Goal: Task Accomplishment & Management: Manage account settings

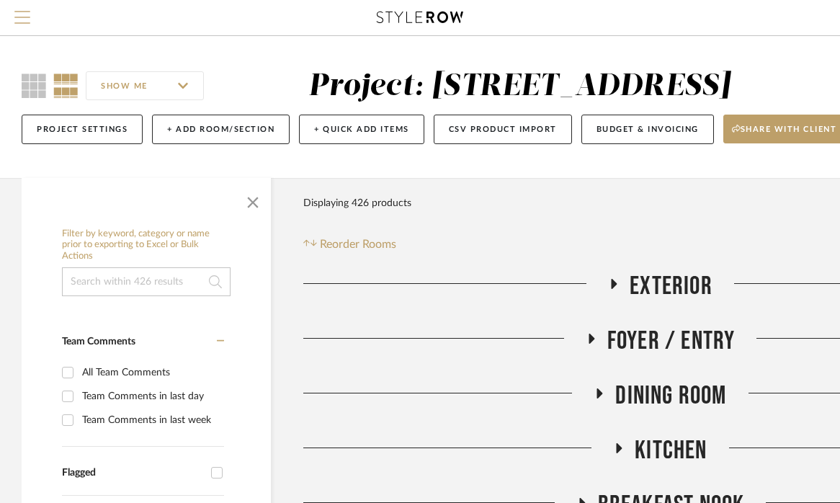
click at [22, 12] on span "Menu" at bounding box center [22, 11] width 16 height 1
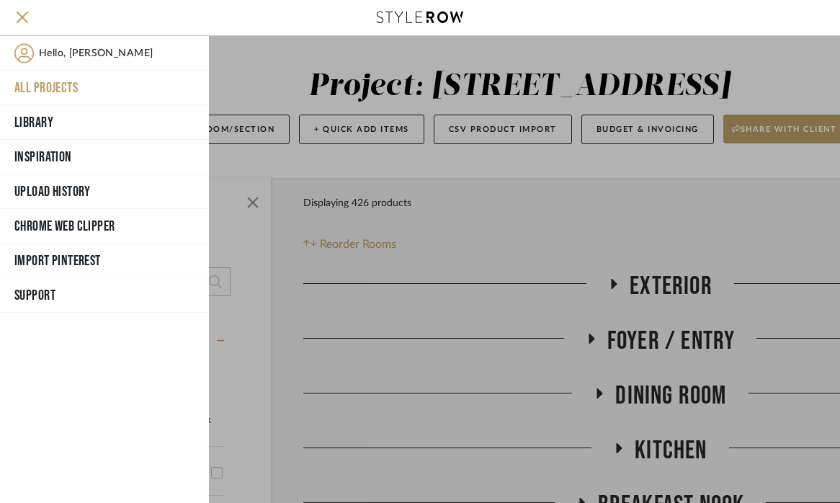
click at [39, 83] on button "All Projects" at bounding box center [104, 88] width 209 height 35
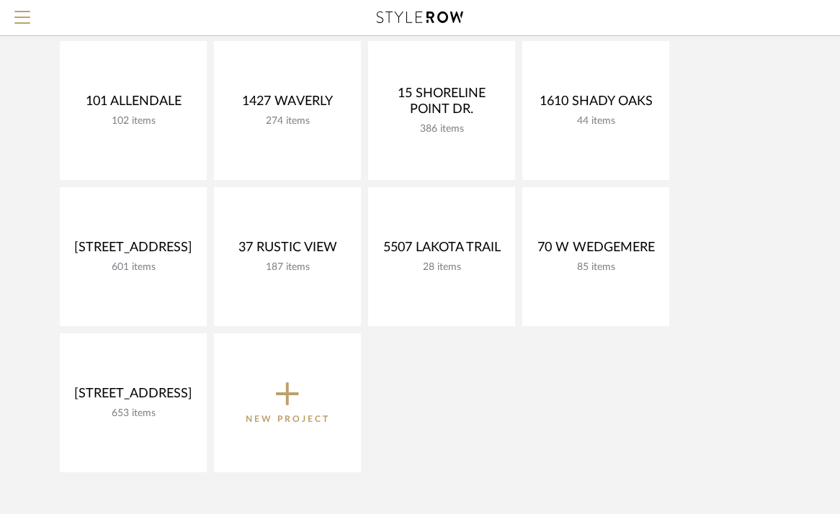
scroll to position [162, 0]
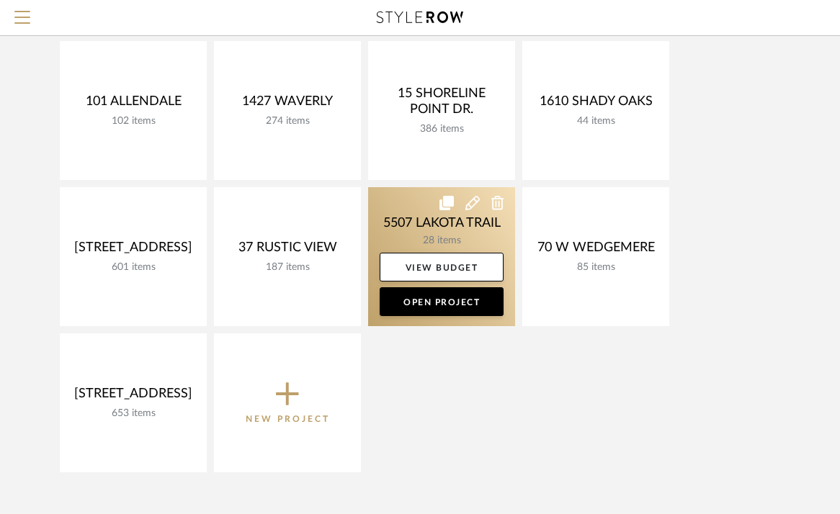
click at [403, 225] on link at bounding box center [441, 256] width 147 height 139
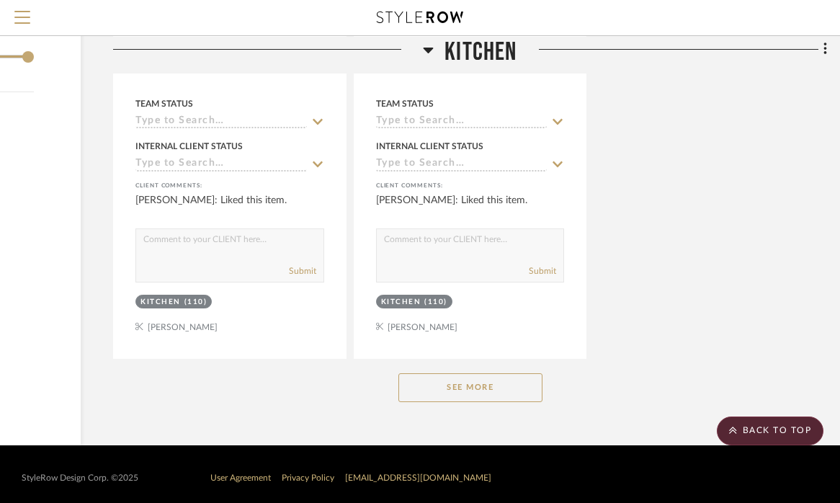
scroll to position [1875, 190]
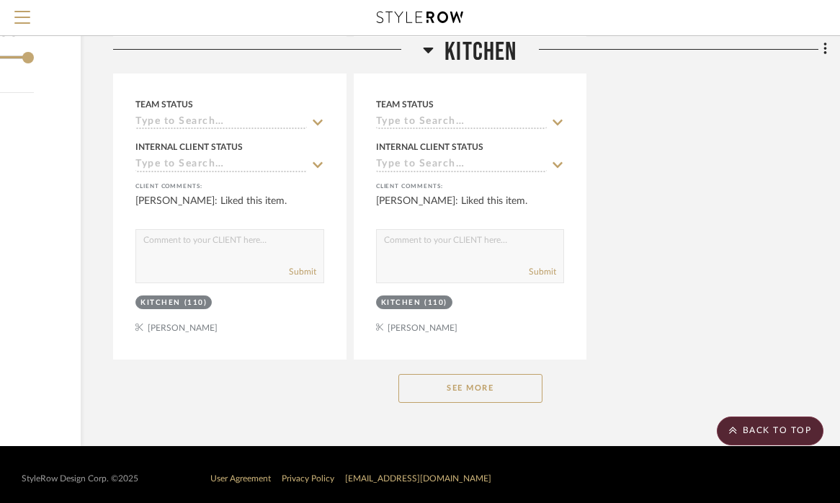
click at [511, 377] on button "See More" at bounding box center [470, 388] width 144 height 29
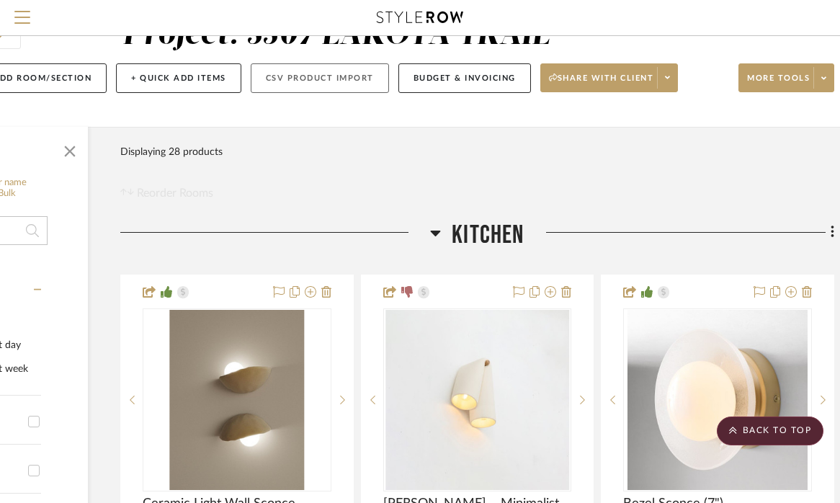
scroll to position [50, 183]
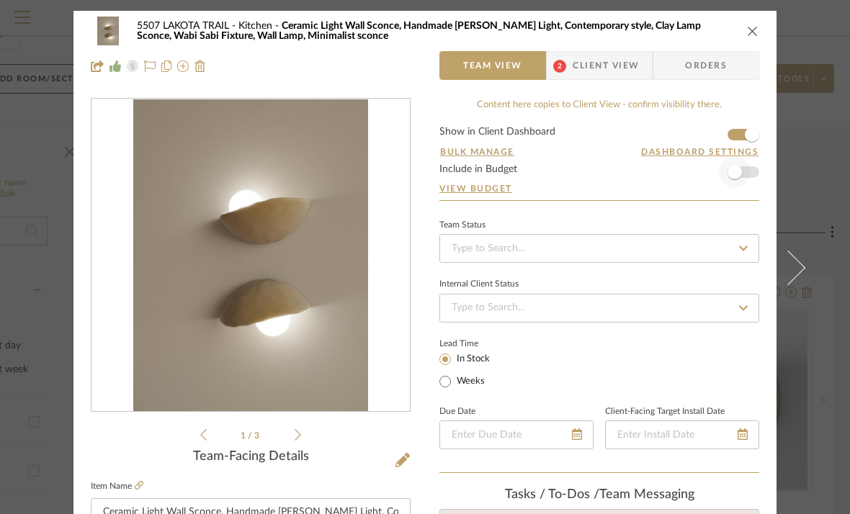
scroll to position [0, 0]
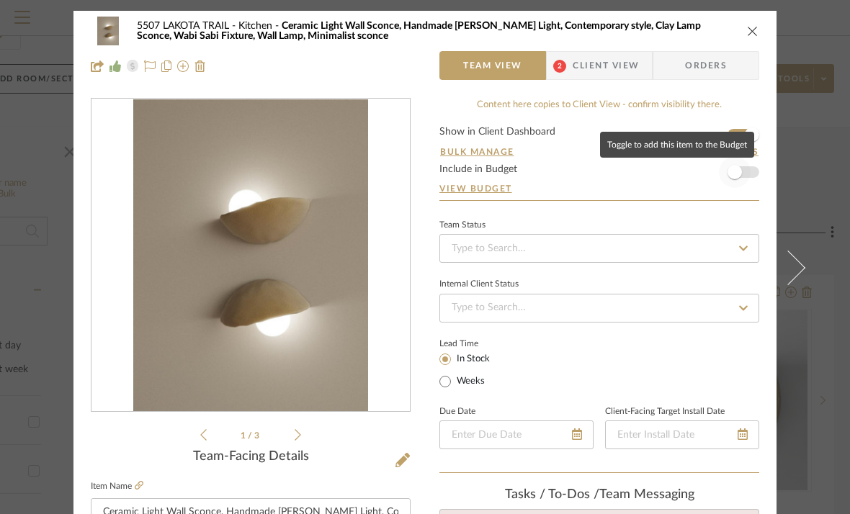
click at [728, 174] on span "button" at bounding box center [734, 172] width 14 height 14
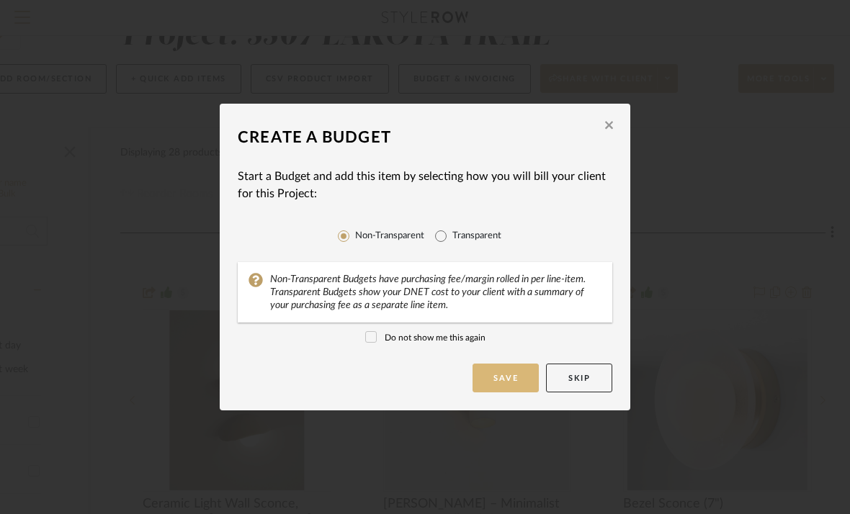
click at [497, 381] on button "Save" at bounding box center [505, 378] width 66 height 29
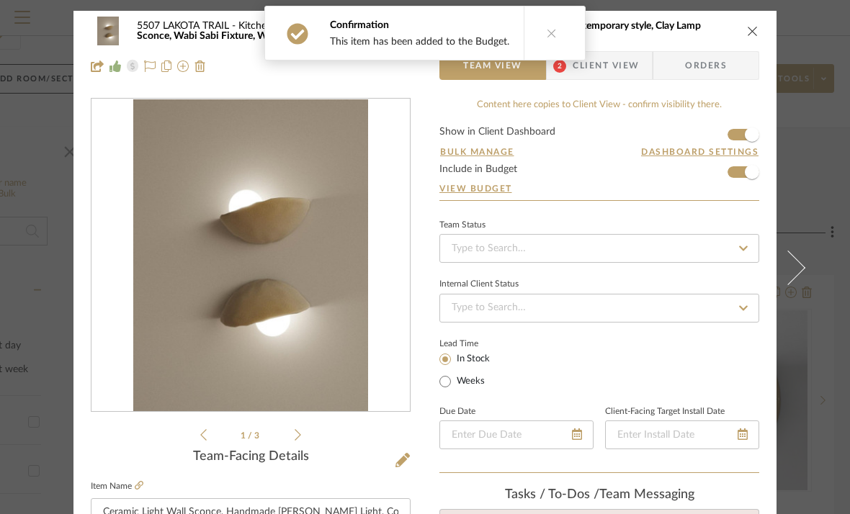
click at [747, 30] on icon "close" at bounding box center [753, 31] width 12 height 12
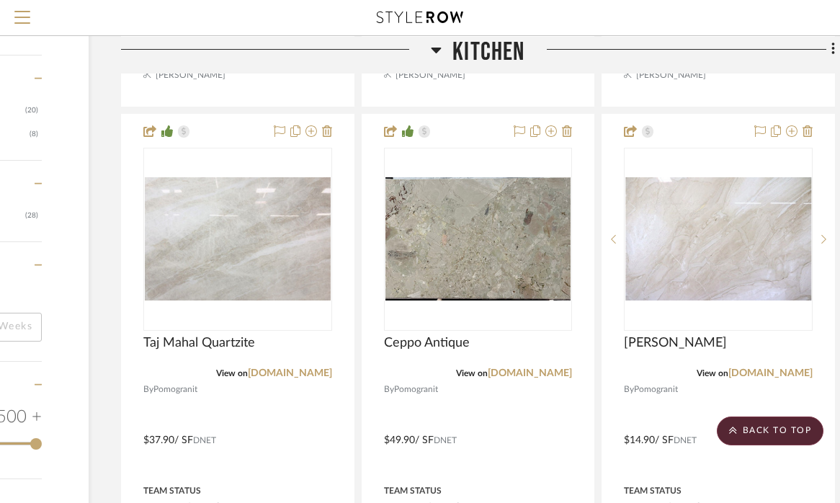
scroll to position [1478, 182]
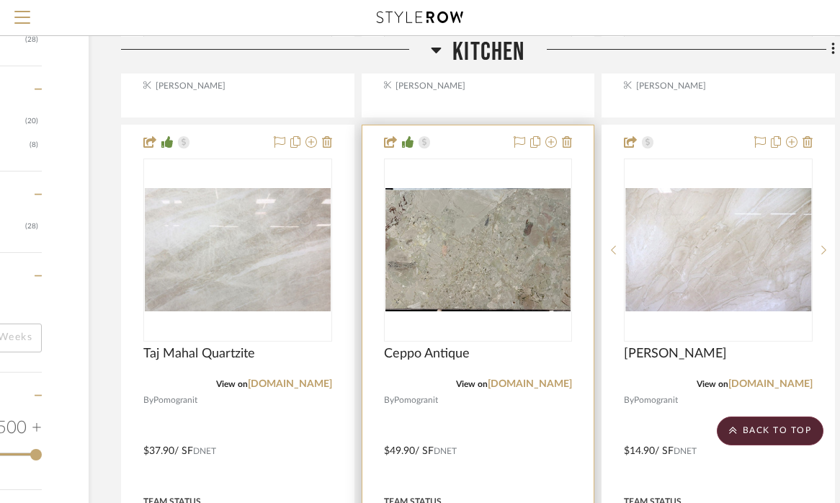
click at [462, 143] on div at bounding box center [478, 440] width 232 height 630
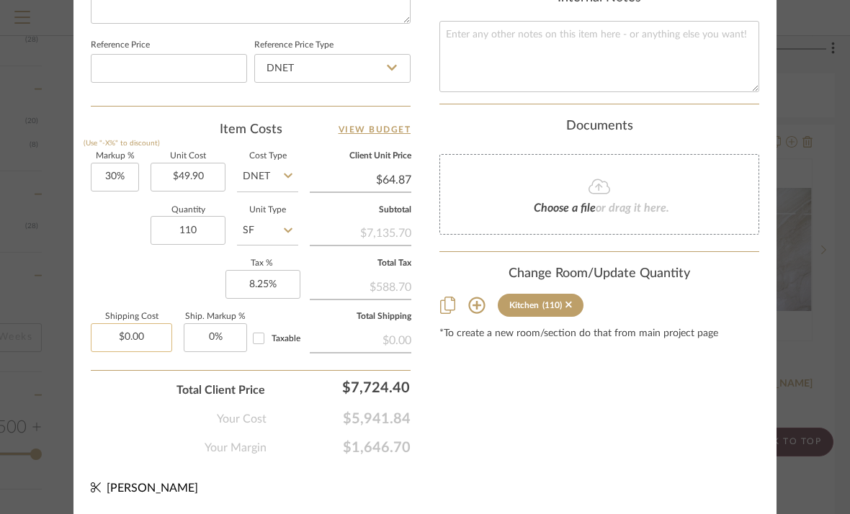
scroll to position [826, 0]
click at [106, 172] on input "30" at bounding box center [115, 177] width 48 height 29
type input "20%"
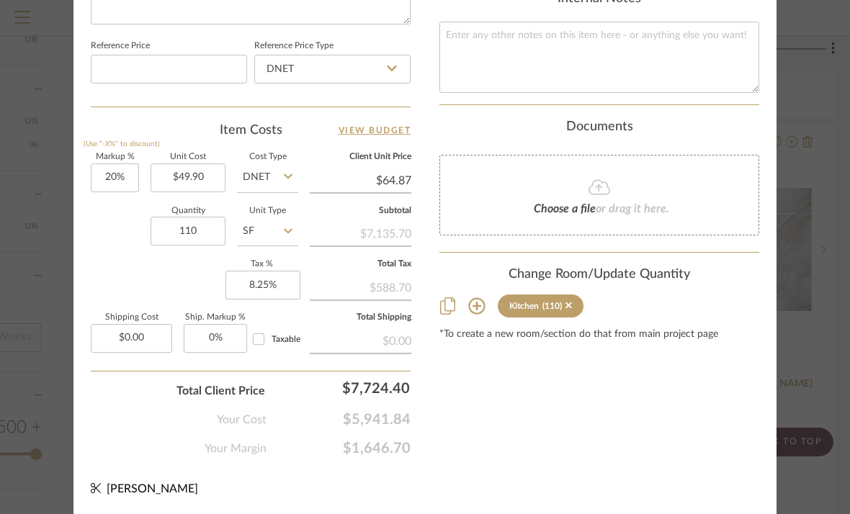
click at [124, 261] on div "Markup % (Use "-X%" to discount) 20% Unit Cost $49.90 Cost Type DNET Client Uni…" at bounding box center [251, 258] width 320 height 210
type input "$59.88"
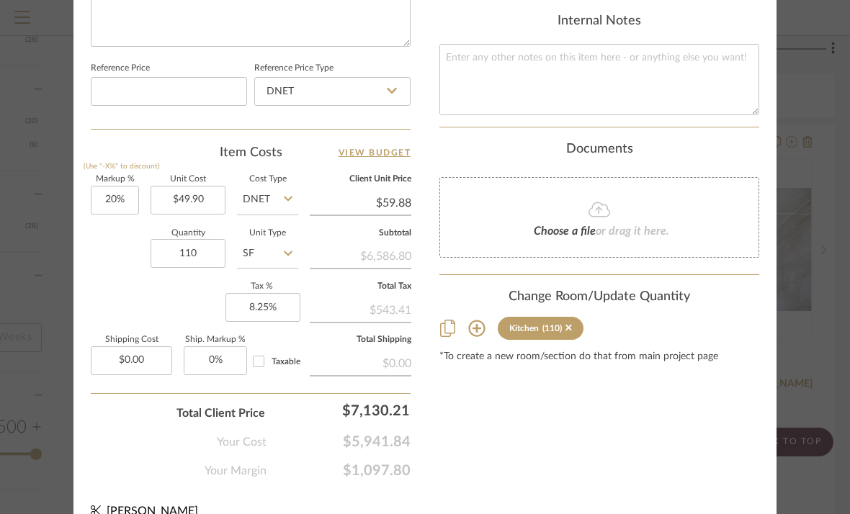
scroll to position [801, 0]
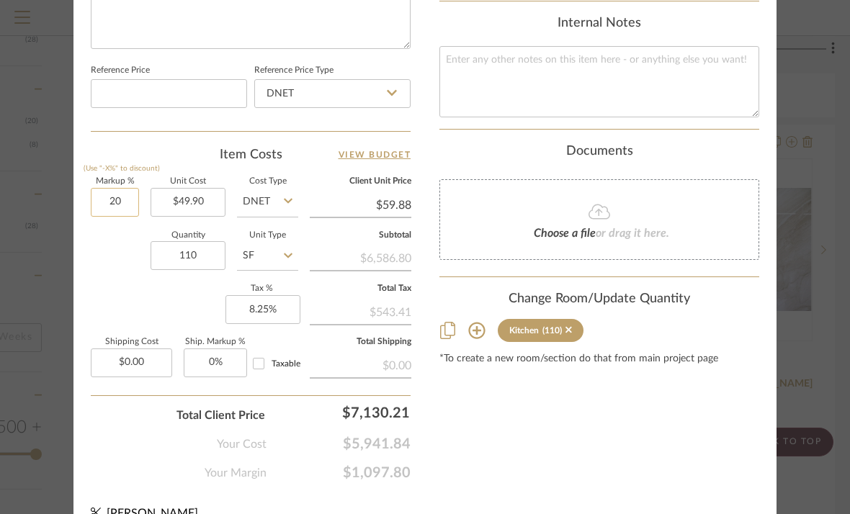
click at [109, 196] on input "20" at bounding box center [115, 202] width 48 height 29
type input "10%"
type input "$54.89"
click at [104, 197] on input "10" at bounding box center [115, 202] width 48 height 29
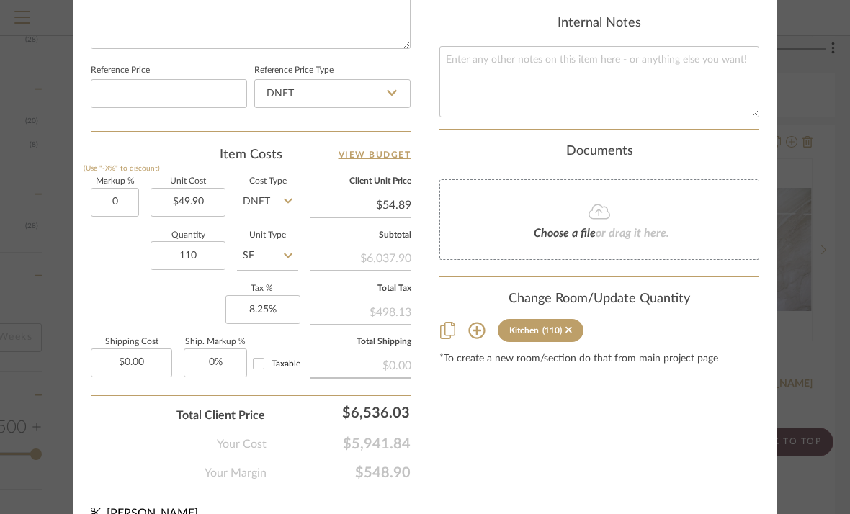
type input "0%"
type input "$49.90"
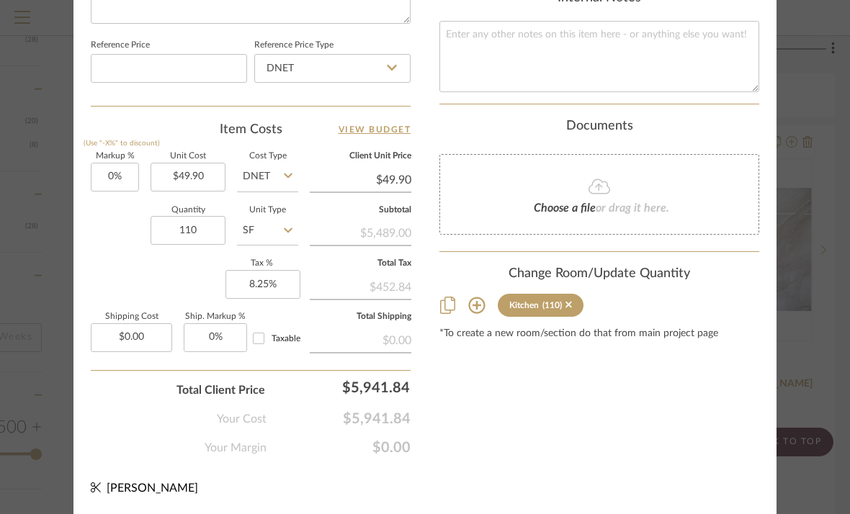
scroll to position [826, 0]
type input "0"
click at [103, 174] on input "0" at bounding box center [115, 177] width 48 height 29
type input "5%"
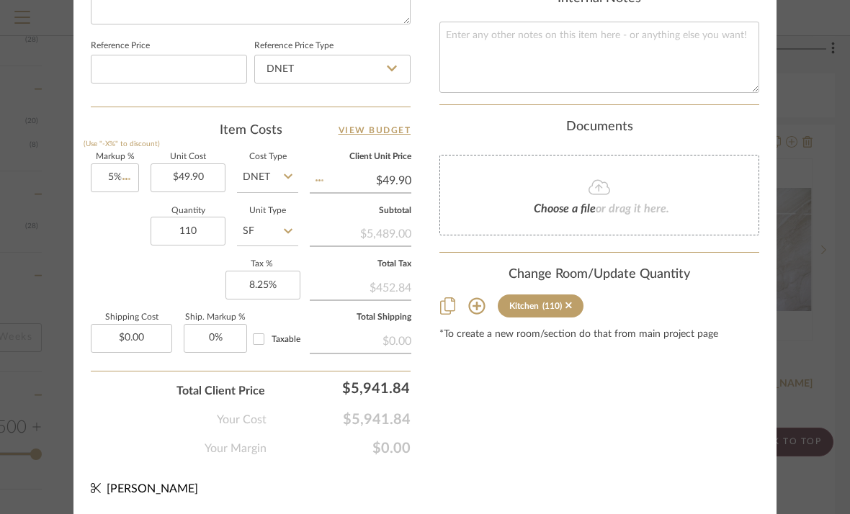
type input "$52.40"
type input "5"
click at [107, 171] on input "5" at bounding box center [115, 177] width 48 height 29
type input "8%"
click at [119, 243] on div "Quantity 110 Unit Type SF" at bounding box center [194, 232] width 207 height 51
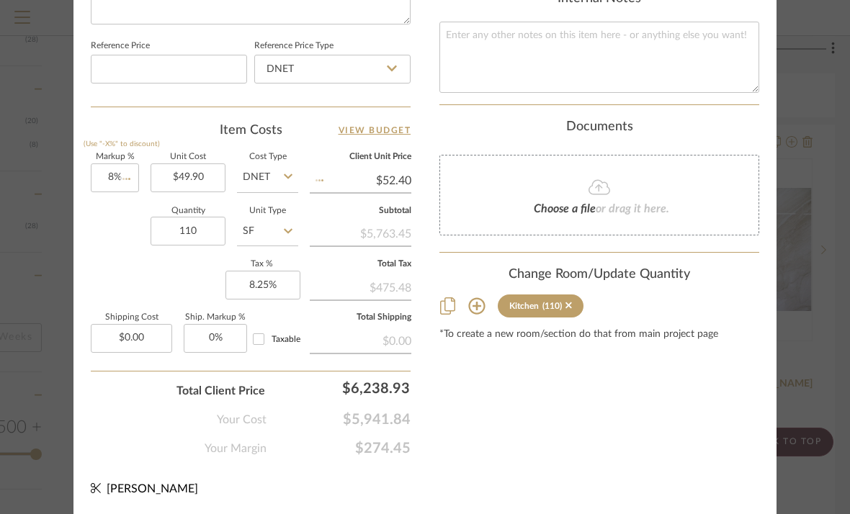
type input "$53.89"
type input "8"
click at [109, 174] on input "8" at bounding box center [115, 177] width 48 height 29
type input "9%"
click at [121, 242] on div "Quantity 110 Unit Type SF" at bounding box center [194, 232] width 207 height 51
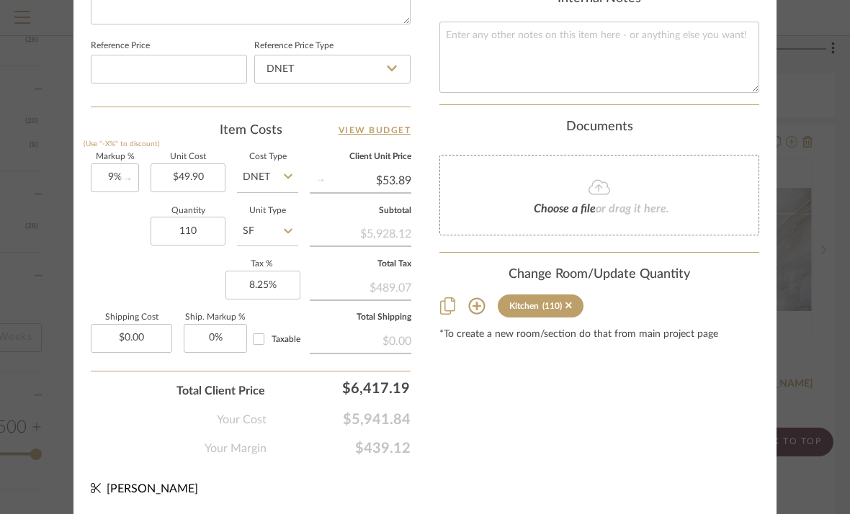
type input "$54.39"
type input "10%"
click at [129, 264] on div "Markup % (Use "-X%" to discount) 10% Unit Cost $49.90 Cost Type DNET Client Uni…" at bounding box center [251, 258] width 320 height 210
type input "$54.89"
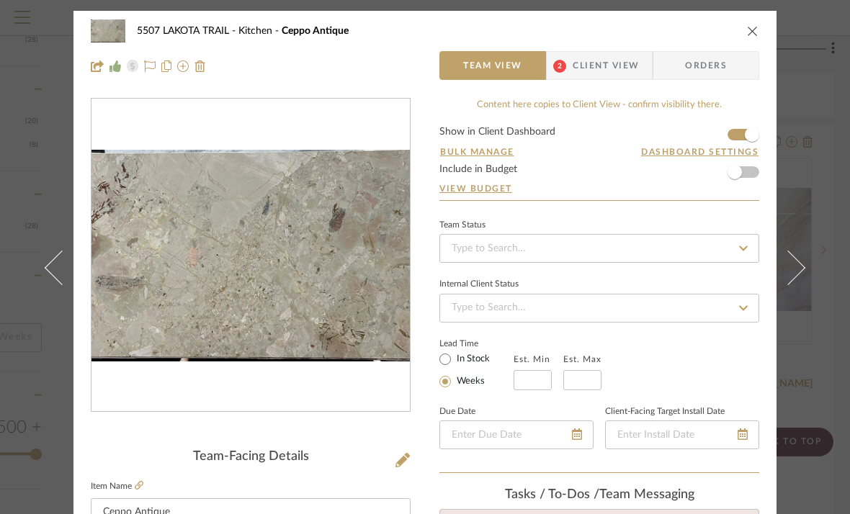
scroll to position [0, 0]
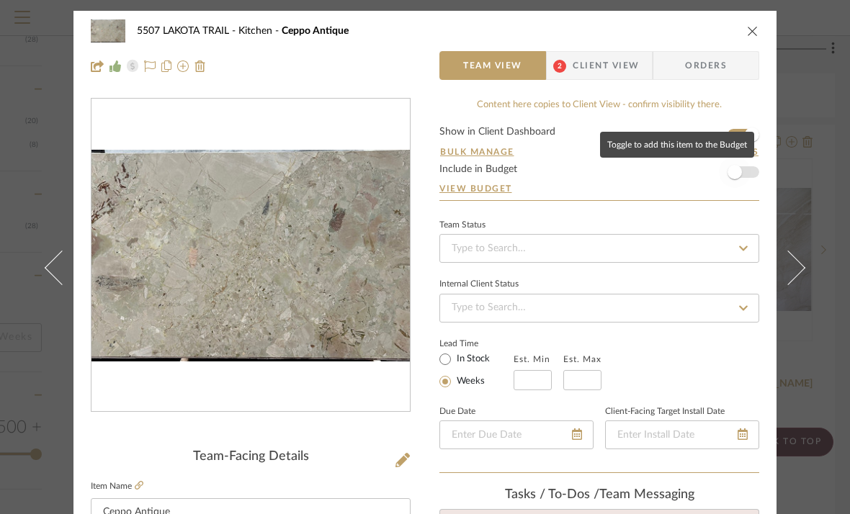
click at [737, 173] on span "button" at bounding box center [735, 172] width 32 height 32
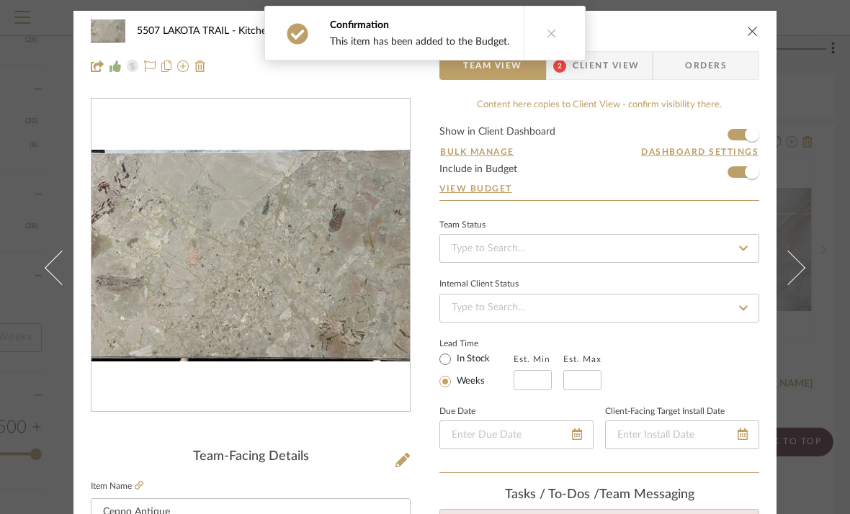
click at [748, 31] on icon "close" at bounding box center [753, 31] width 12 height 12
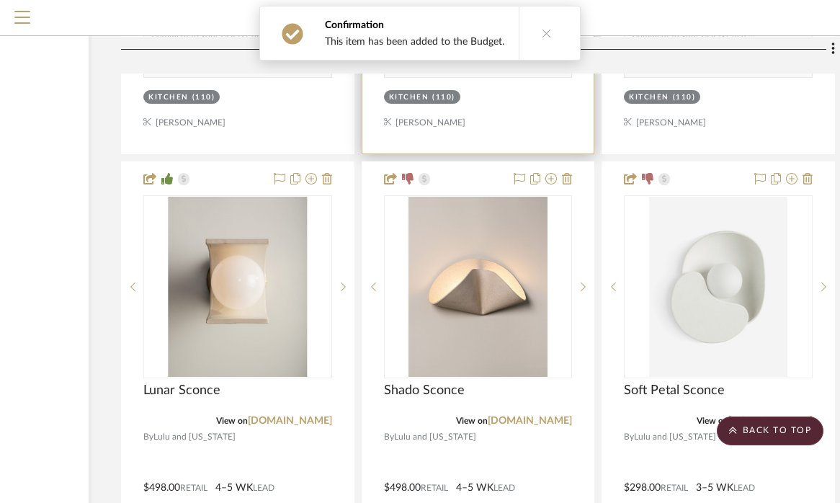
scroll to position [2099, 181]
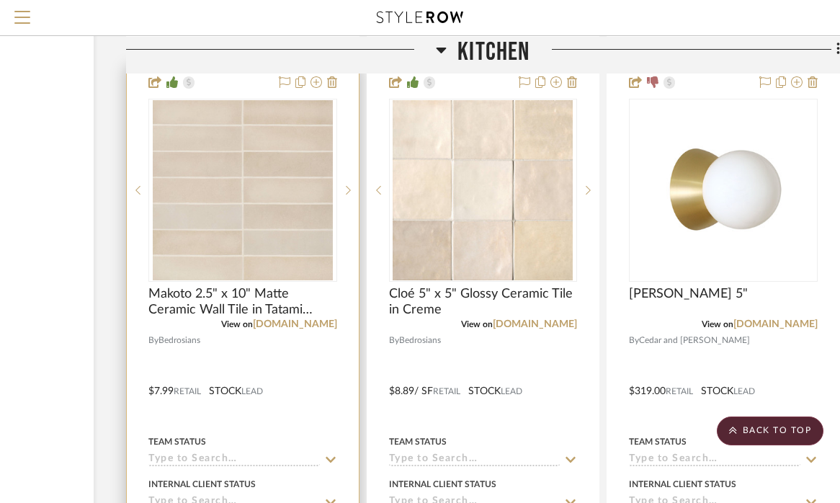
click at [252, 338] on div at bounding box center [243, 381] width 232 height 630
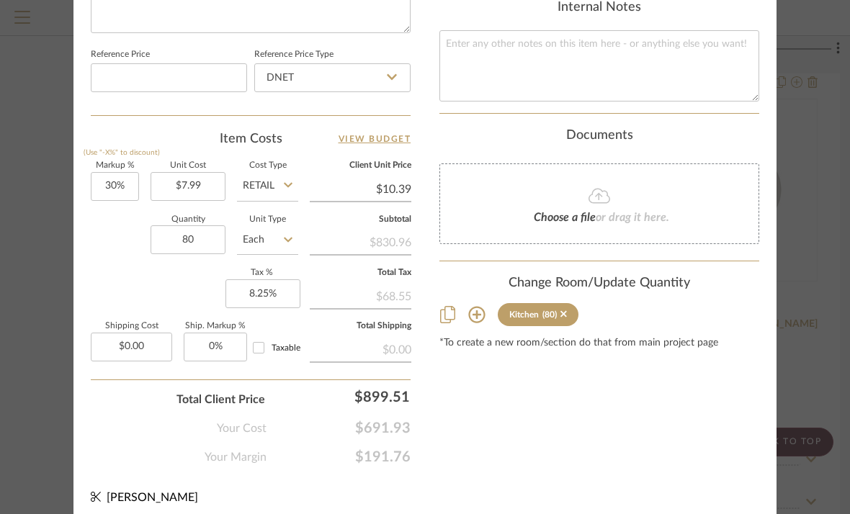
scroll to position [813, 0]
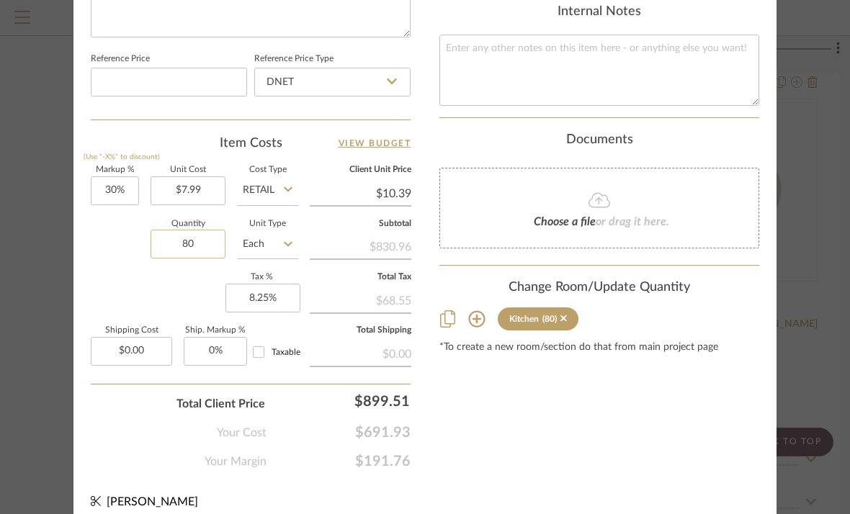
click at [184, 238] on input "80" at bounding box center [187, 244] width 75 height 29
type input "70"
click at [180, 284] on div "Markup % (Use "-X%" to discount) 30% Unit Cost $7.99 Cost Type Retail Client Un…" at bounding box center [251, 271] width 320 height 210
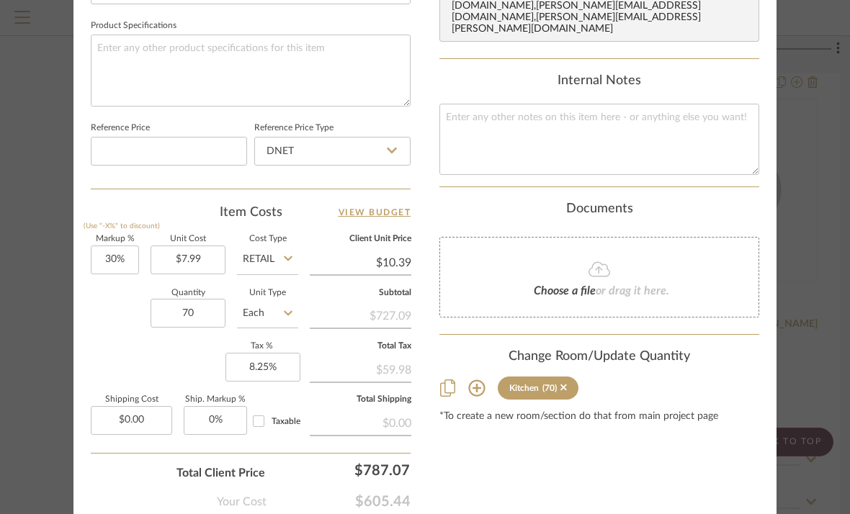
scroll to position [748, 0]
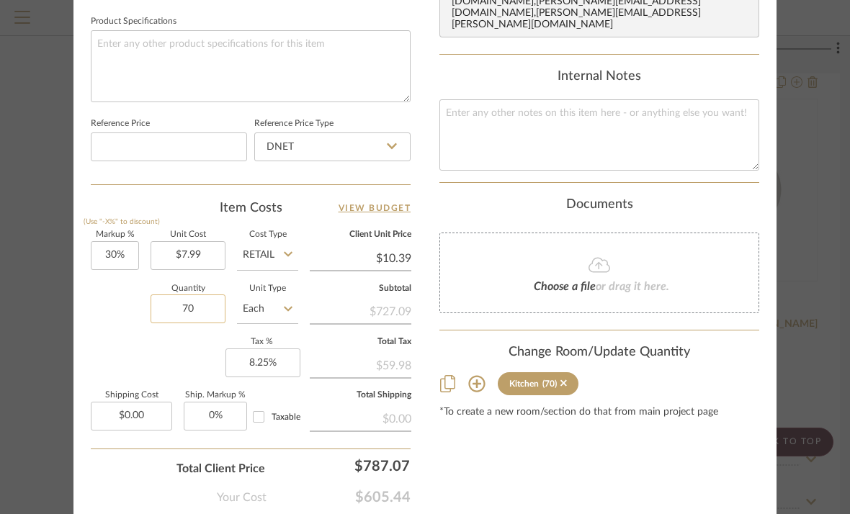
click at [183, 302] on input "70" at bounding box center [187, 309] width 75 height 29
type input "60"
click at [176, 341] on div "Markup % (Use "-X%" to discount) 30% Unit Cost $7.99 Cost Type Retail Client Un…" at bounding box center [251, 336] width 320 height 210
click at [184, 307] on input "60" at bounding box center [187, 309] width 75 height 29
type input "65"
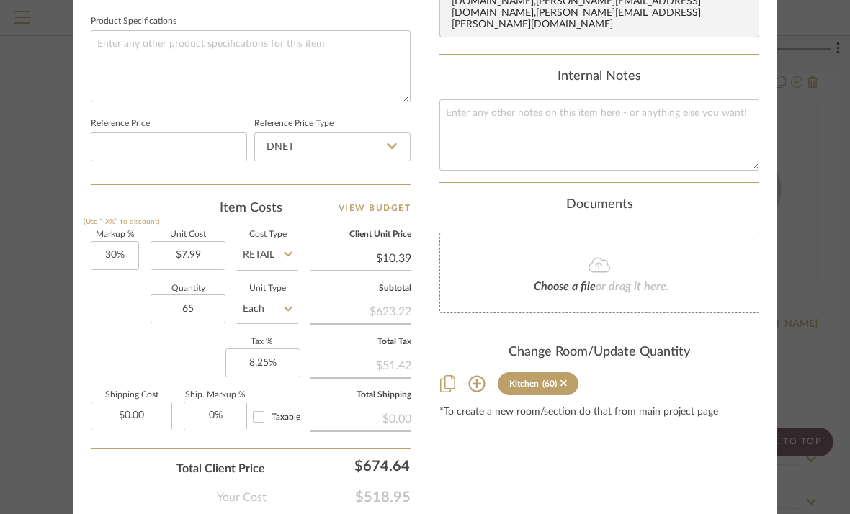
click at [180, 347] on div "Markup % (Use "-X%" to discount) 30% Unit Cost $7.99 Cost Type Retail Client Un…" at bounding box center [251, 336] width 320 height 210
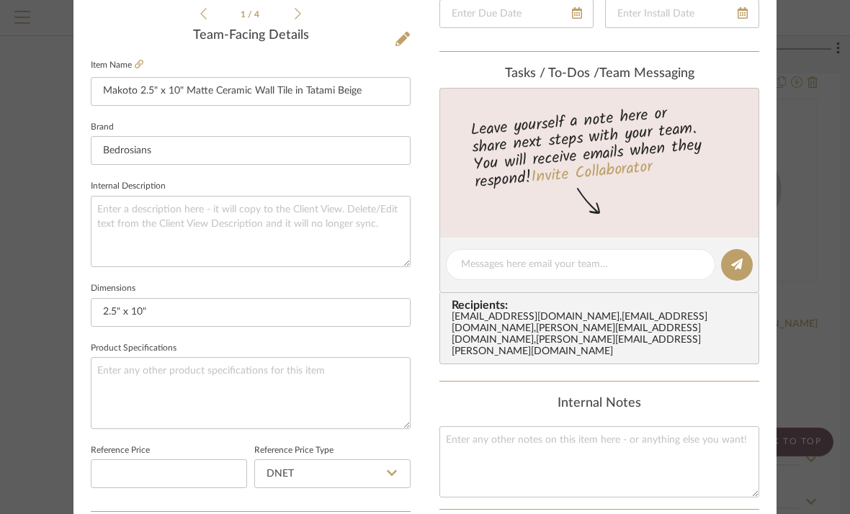
scroll to position [0, 0]
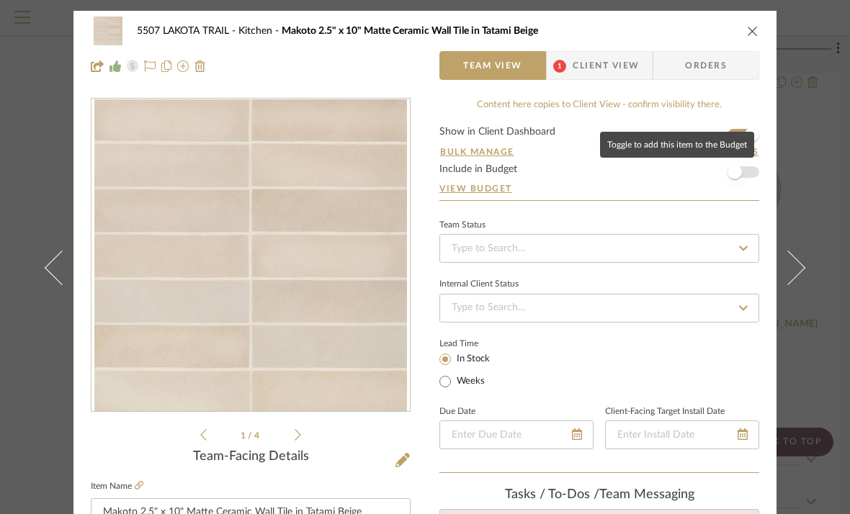
click at [736, 171] on span "button" at bounding box center [734, 172] width 14 height 14
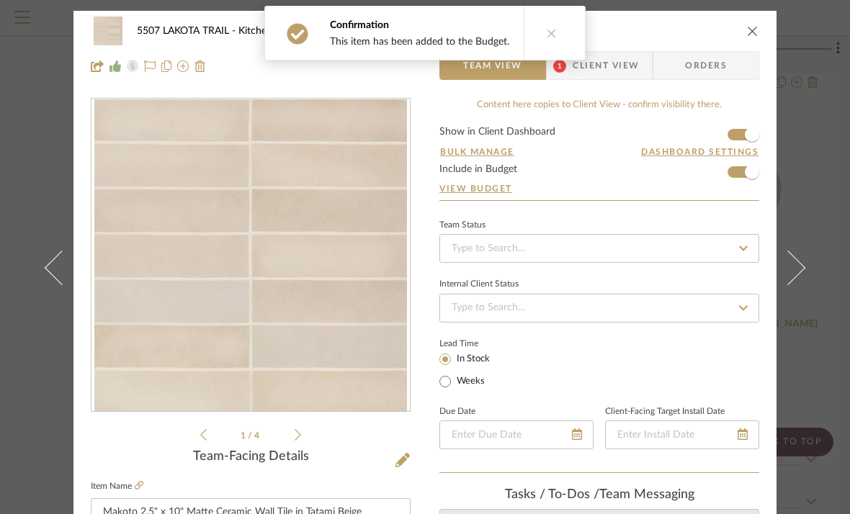
click at [747, 27] on icon "close" at bounding box center [753, 31] width 12 height 12
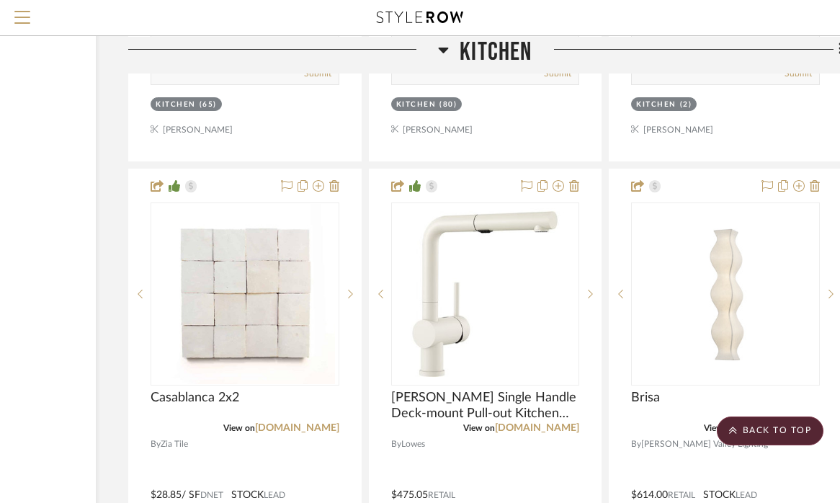
scroll to position [4685, 174]
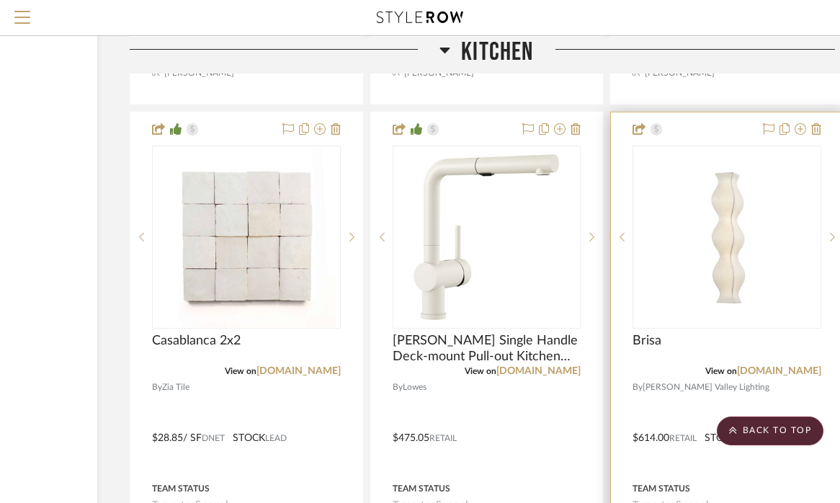
click at [761, 383] on div at bounding box center [727, 427] width 232 height 630
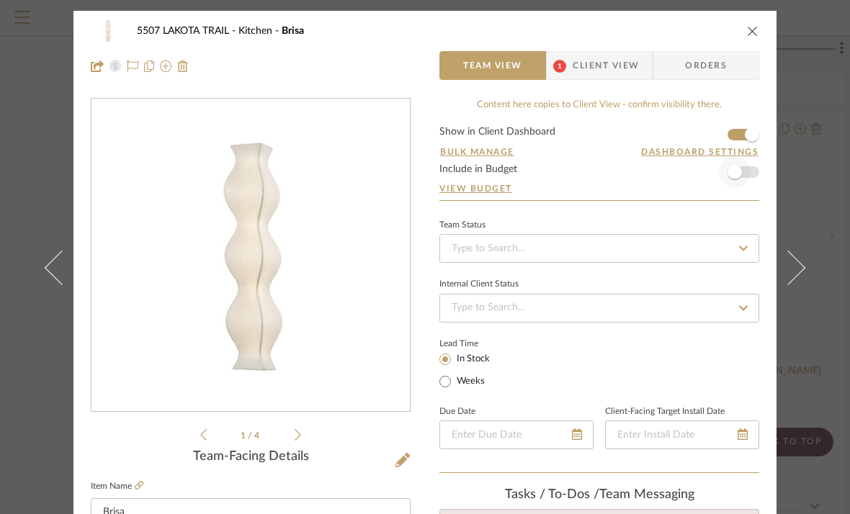
scroll to position [0, 0]
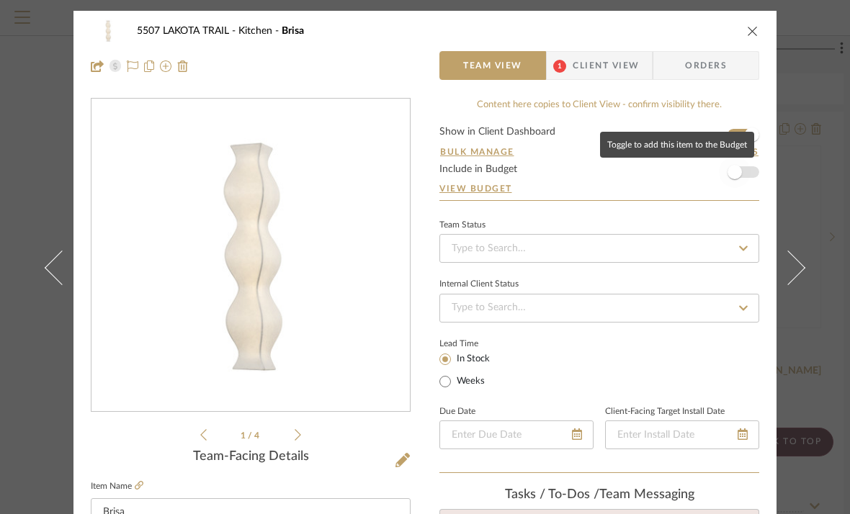
click at [734, 174] on span "button" at bounding box center [734, 172] width 14 height 14
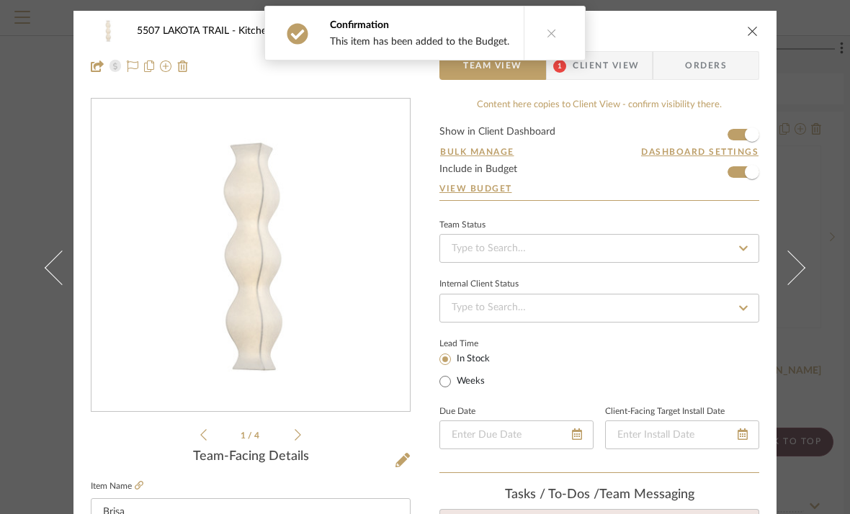
click at [747, 32] on icon "close" at bounding box center [753, 31] width 12 height 12
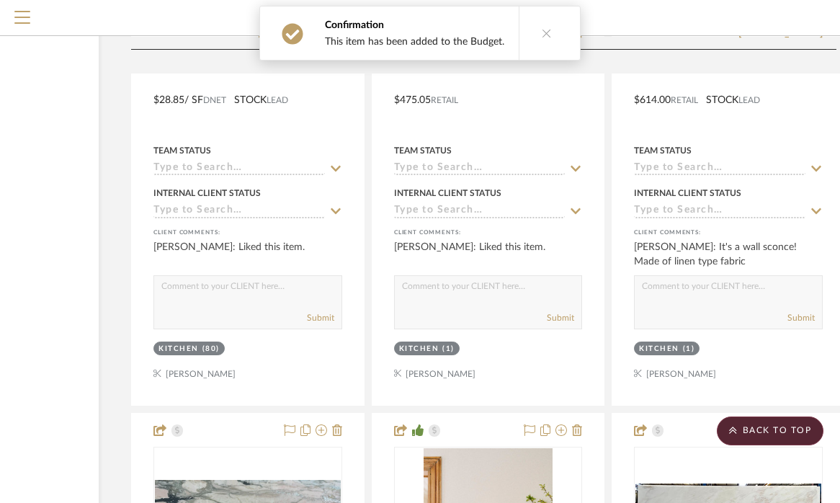
scroll to position [5023, 172]
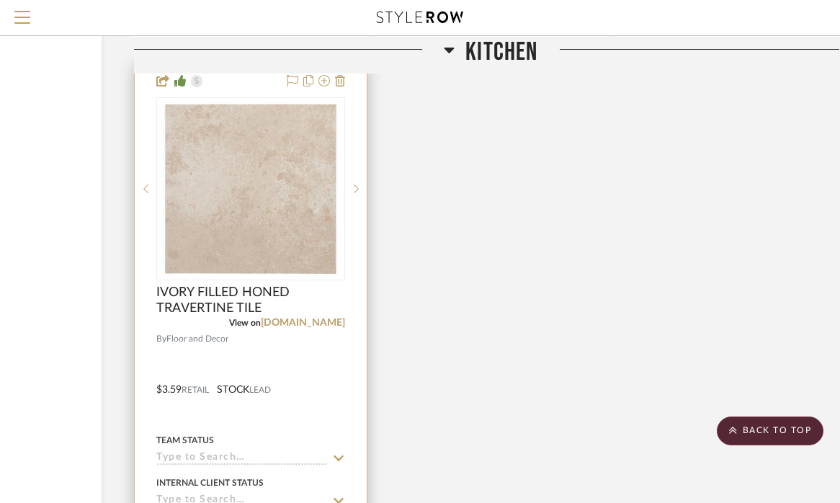
click at [305, 327] on div at bounding box center [251, 379] width 232 height 630
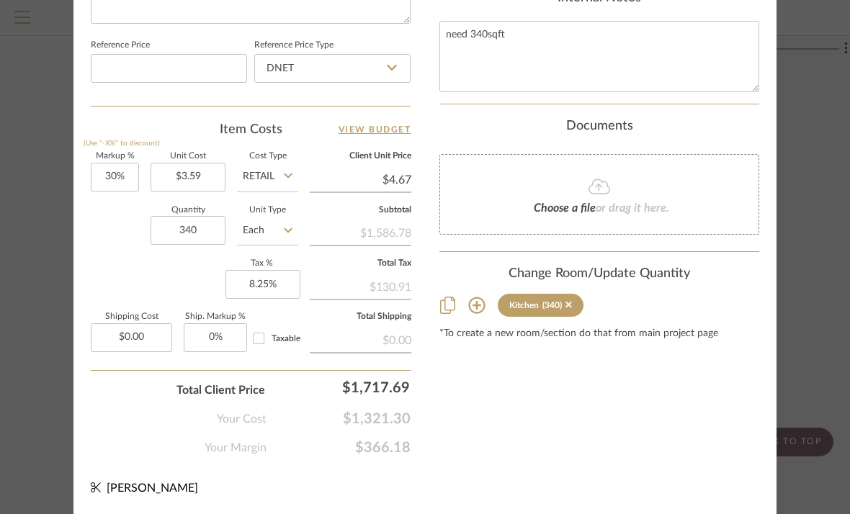
scroll to position [826, 0]
click at [106, 174] on input "30" at bounding box center [115, 177] width 48 height 29
type input "20%"
type input "$4.31"
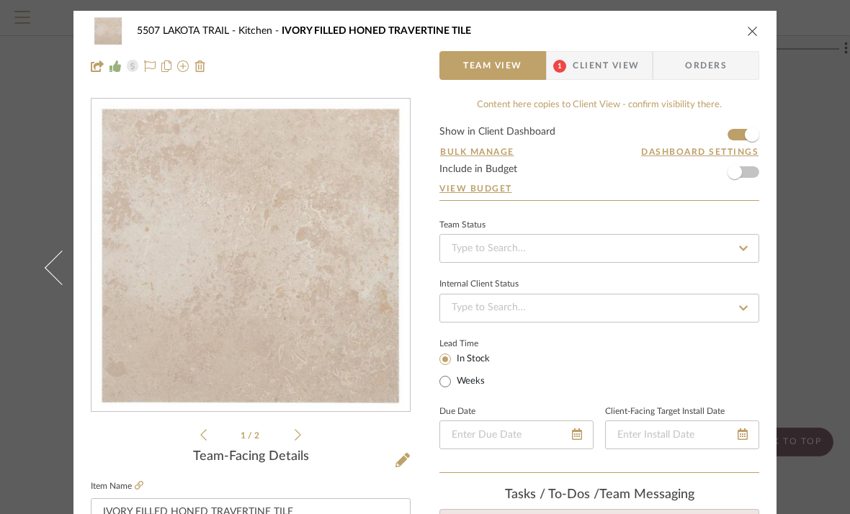
scroll to position [0, 0]
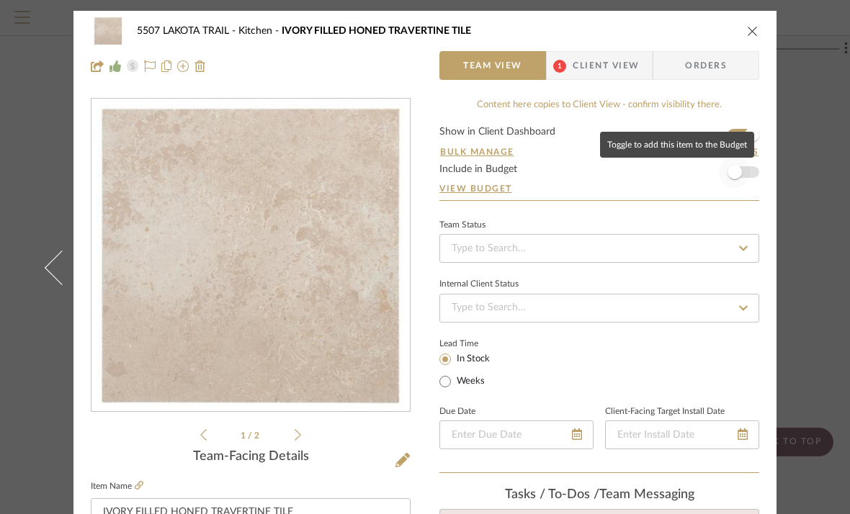
click at [732, 176] on span "button" at bounding box center [734, 172] width 14 height 14
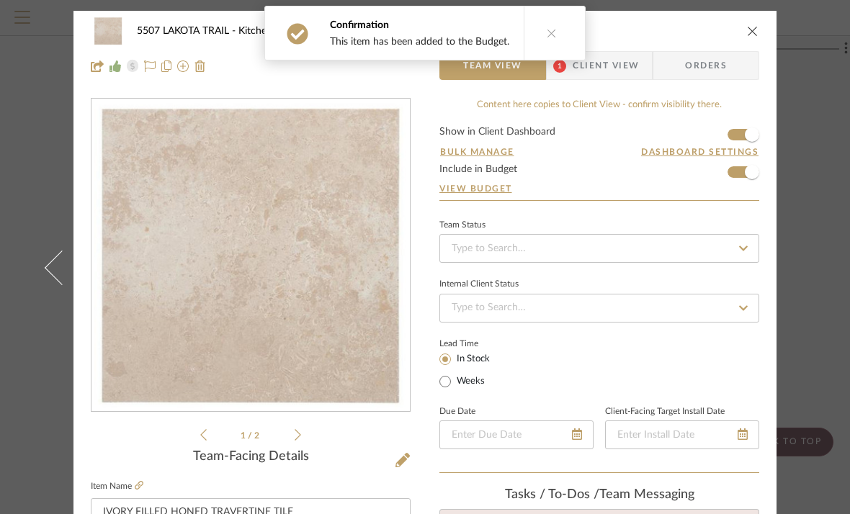
click at [748, 30] on icon "close" at bounding box center [753, 31] width 12 height 12
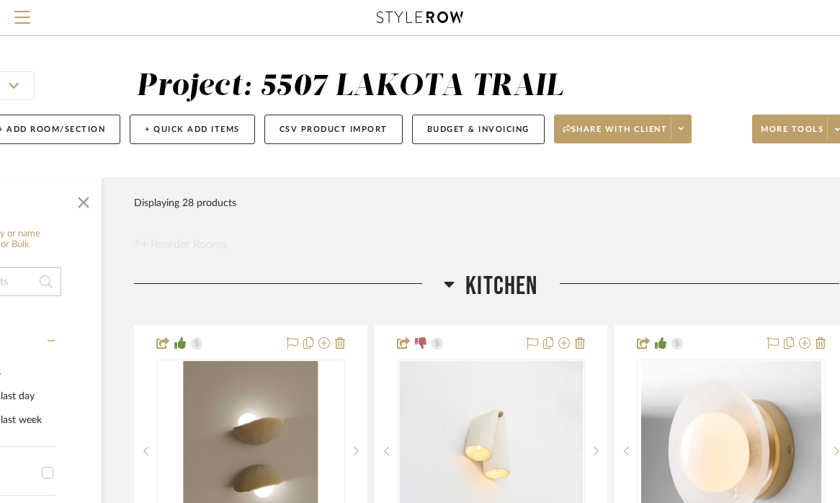
scroll to position [0, 169]
click at [478, 130] on button "Budget & Invoicing" at bounding box center [478, 129] width 132 height 30
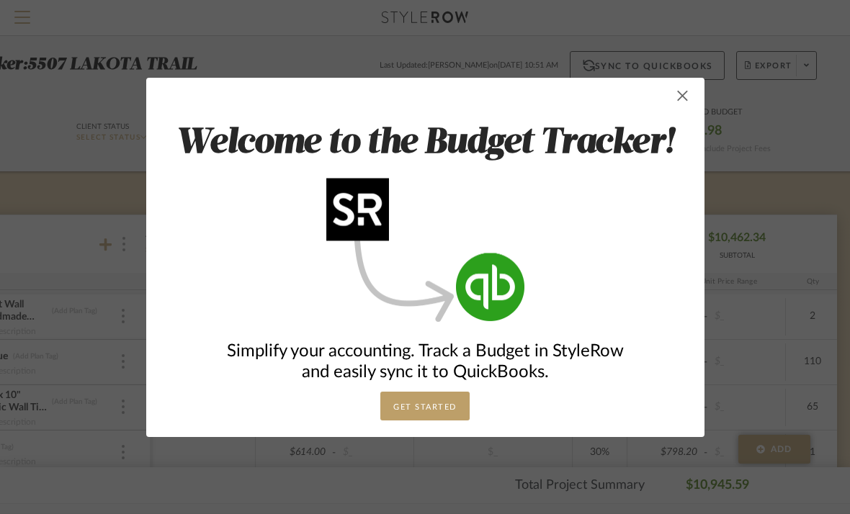
click at [679, 98] on span "button" at bounding box center [682, 95] width 29 height 29
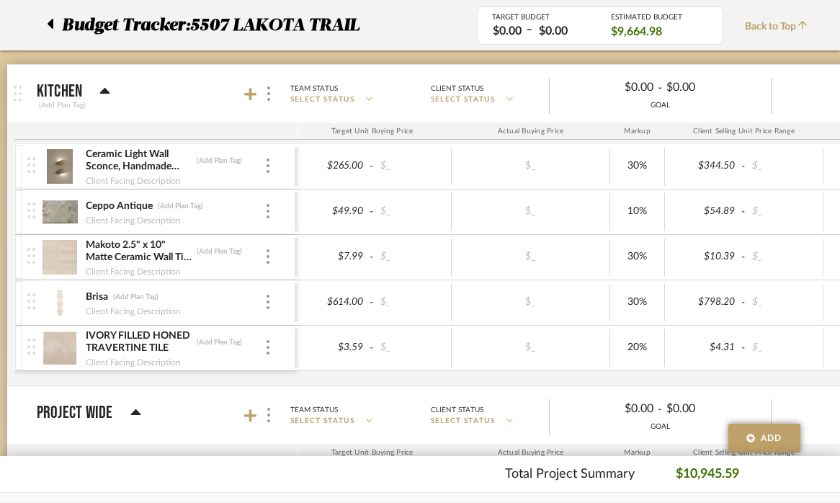
scroll to position [0, 53]
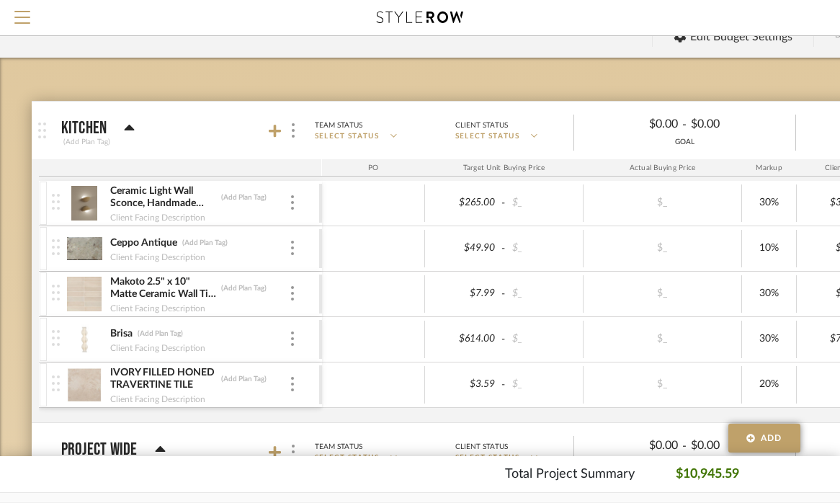
click at [91, 293] on img at bounding box center [84, 294] width 35 height 35
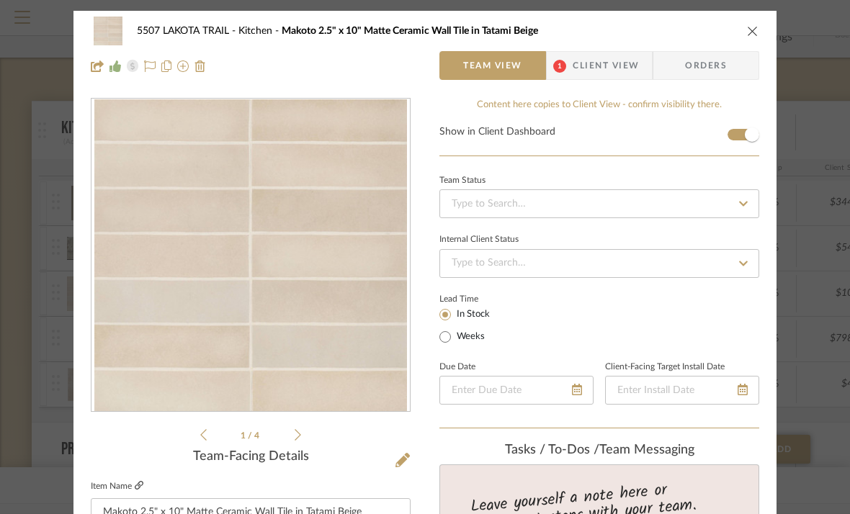
click at [135, 487] on icon at bounding box center [139, 485] width 9 height 9
click at [748, 29] on icon "close" at bounding box center [753, 31] width 12 height 12
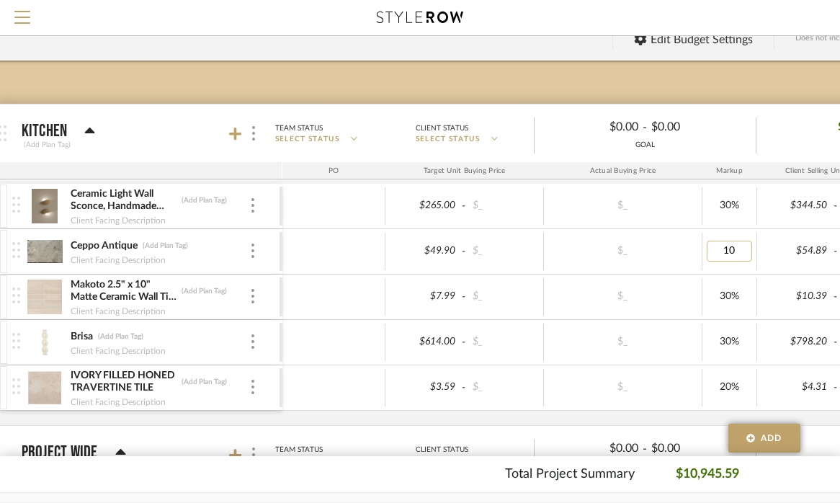
type input "1"
type input "5"
click at [755, 104] on body "Search by brands, products, categories, colors, or styles Hello, Kayla All Proj…" at bounding box center [380, 140] width 840 height 503
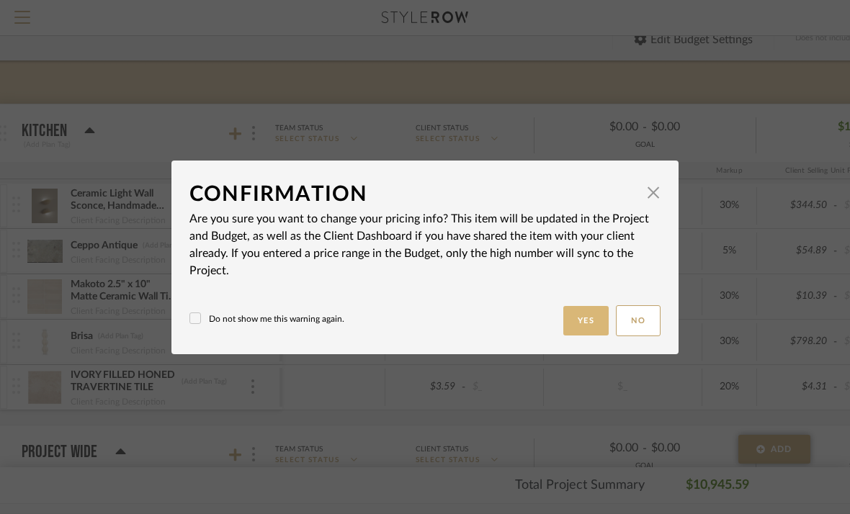
click at [580, 318] on button "Yes" at bounding box center [586, 321] width 46 height 30
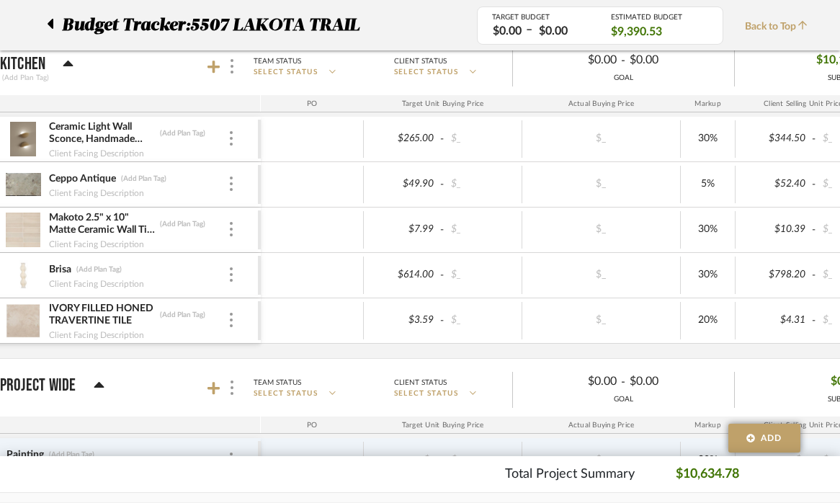
click at [27, 276] on img at bounding box center [23, 275] width 35 height 35
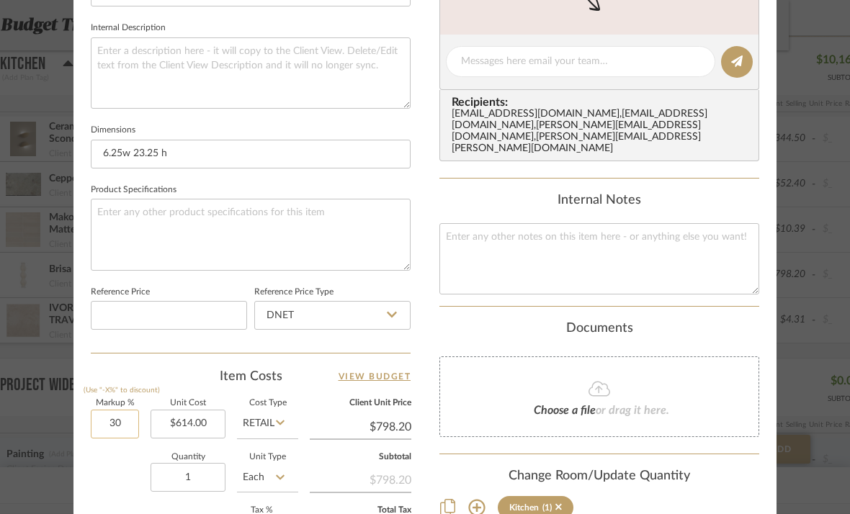
click at [106, 418] on input "30" at bounding box center [115, 424] width 48 height 29
type input "0%"
click at [419, 313] on div "5507 LAKOTA TRAIL Kitchen Brisa Team View 1 Client View Orders 1 / 4 Team-Facin…" at bounding box center [424, 96] width 703 height 1330
type input "$614.00"
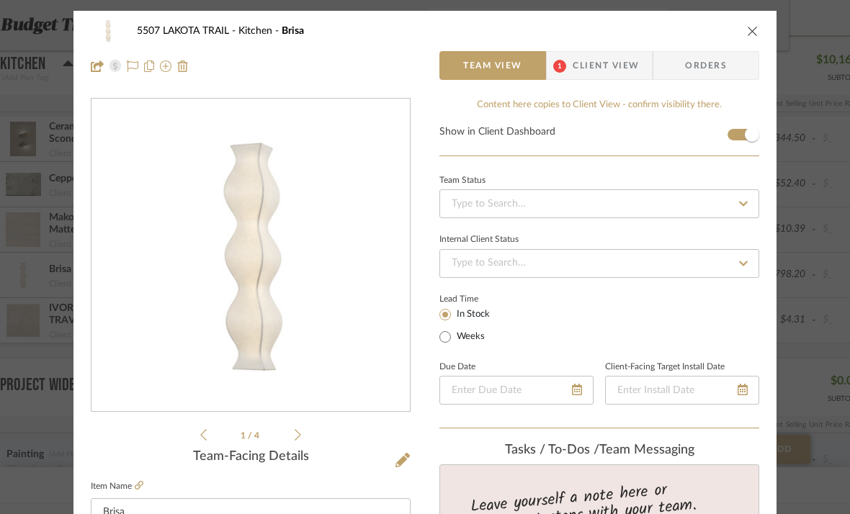
click at [747, 30] on icon "close" at bounding box center [753, 31] width 12 height 12
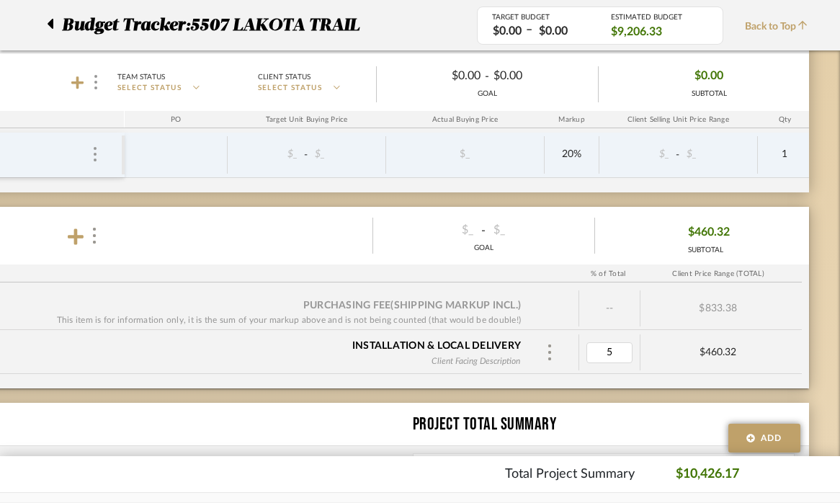
type input "0"
click at [824, 323] on div "Budget Tracker: 5507 LAKOTA TRAIL Non-Transparent Last Updated: [PERSON_NAME] o…" at bounding box center [321, 97] width 1037 height 1089
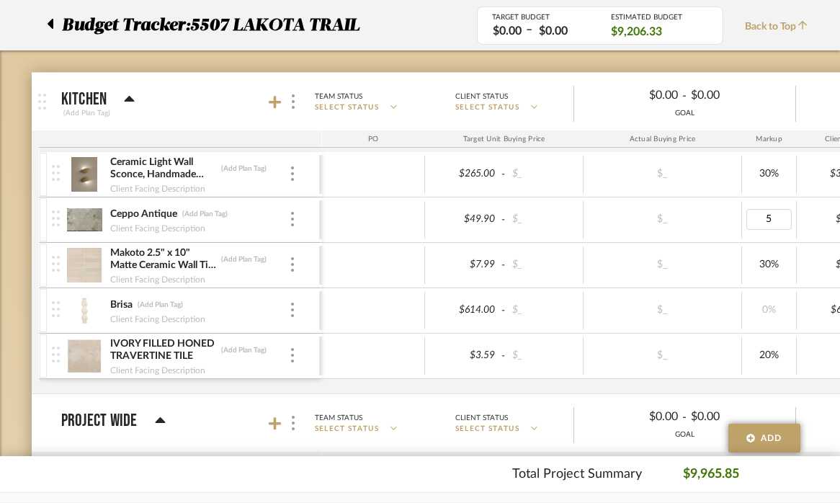
type input "0"
click at [7, 230] on body "Search by brands, products, categories, colors, or styles Hello, Kayla All Proj…" at bounding box center [420, 108] width 840 height 503
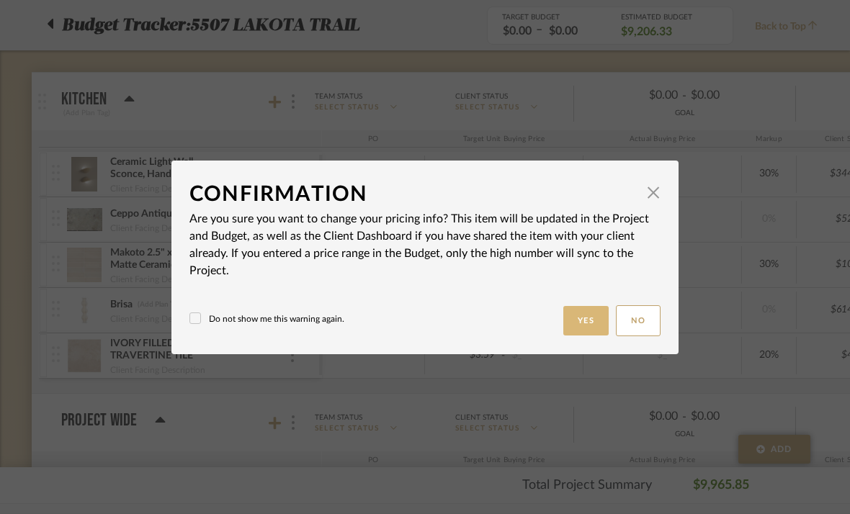
click at [581, 319] on button "Yes" at bounding box center [586, 321] width 46 height 30
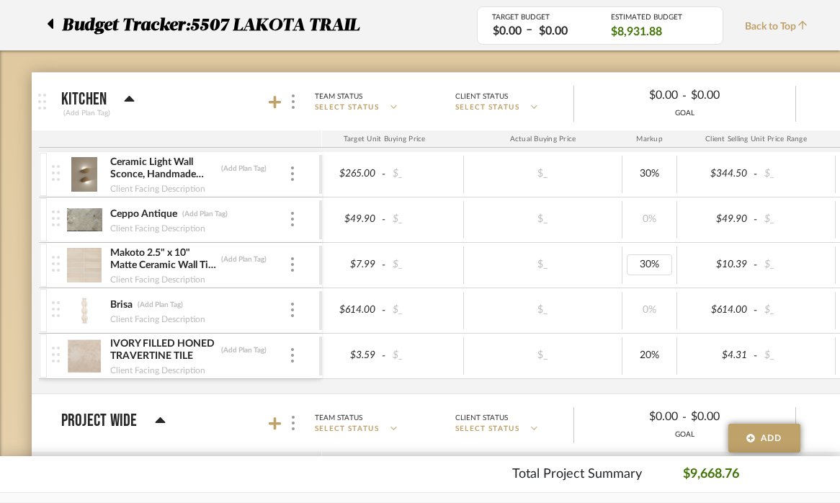
scroll to position [0, 217]
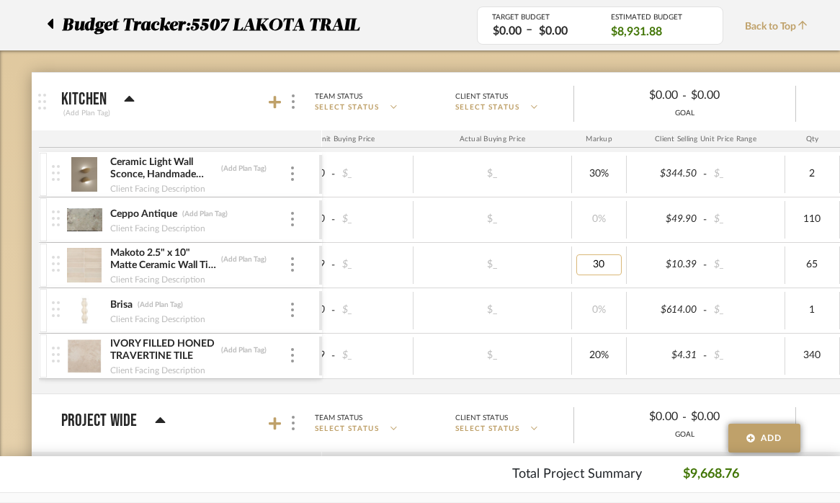
click at [601, 264] on input "30" at bounding box center [598, 264] width 45 height 21
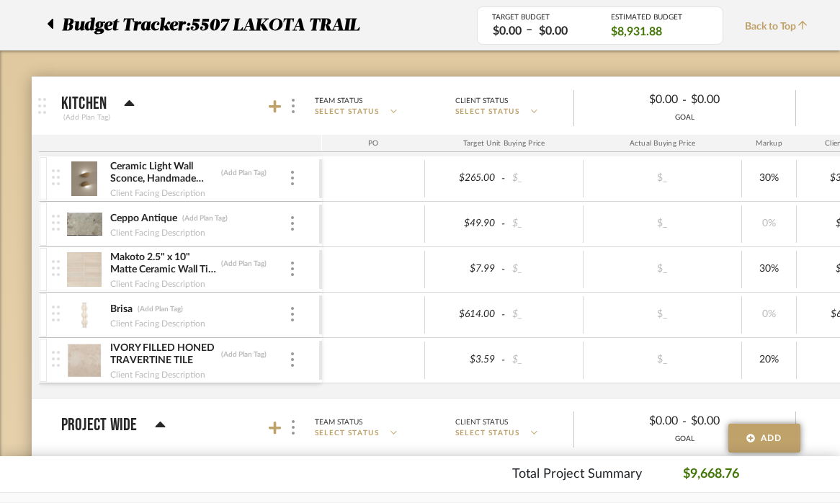
click at [89, 178] on img at bounding box center [84, 178] width 35 height 35
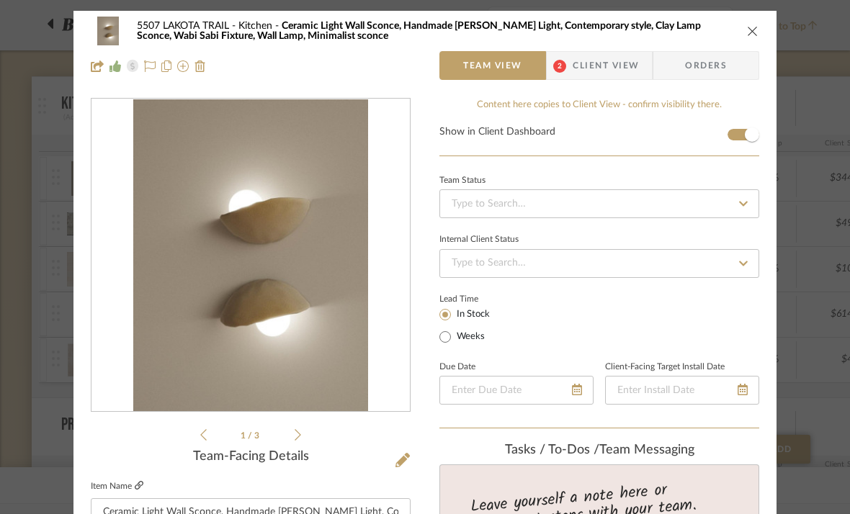
click at [135, 484] on icon at bounding box center [139, 485] width 9 height 9
click at [751, 30] on icon "close" at bounding box center [753, 31] width 12 height 12
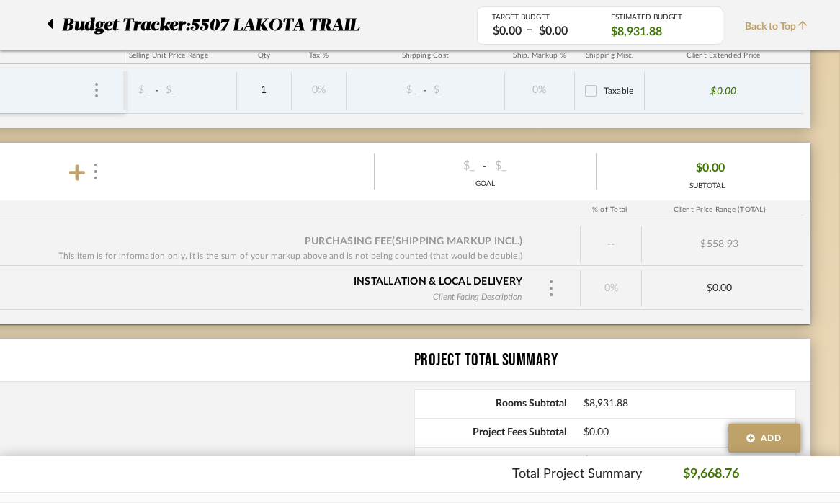
click at [713, 242] on div "$558.93" at bounding box center [719, 244] width 155 height 36
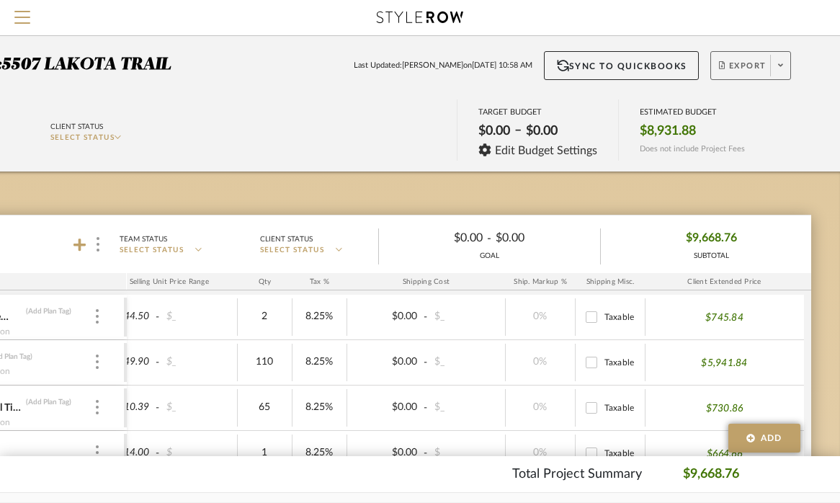
click at [728, 69] on span "Export" at bounding box center [743, 71] width 48 height 22
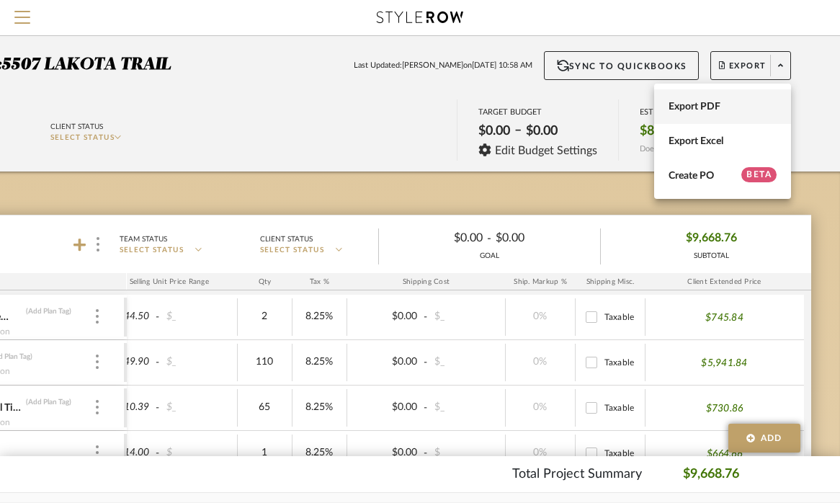
click at [703, 105] on span "Export PDF" at bounding box center [722, 107] width 108 height 12
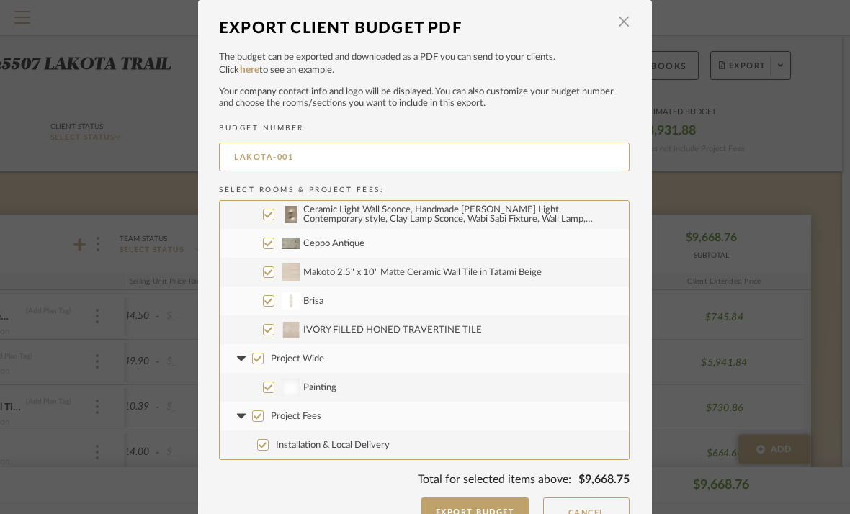
click at [253, 356] on input "Project Wide" at bounding box center [258, 359] width 12 height 12
checkbox input "false"
click at [252, 415] on input "Project Fees" at bounding box center [258, 416] width 12 height 12
checkbox input "false"
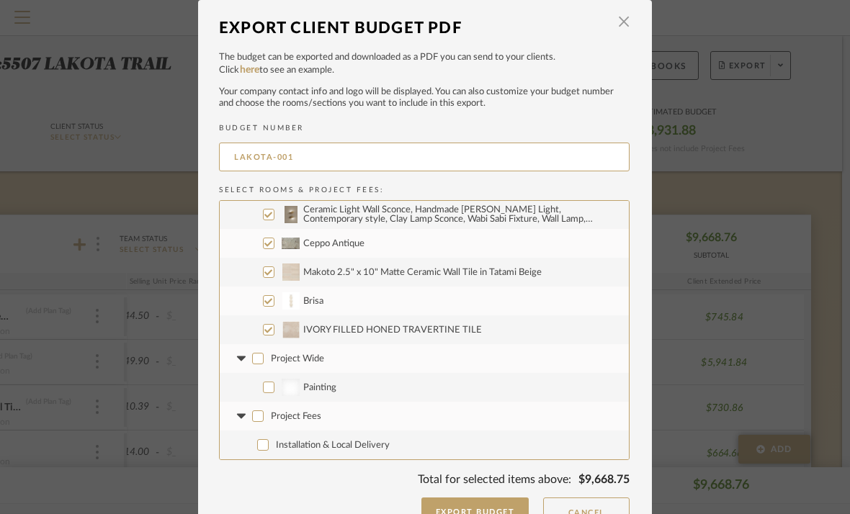
checkbox input "false"
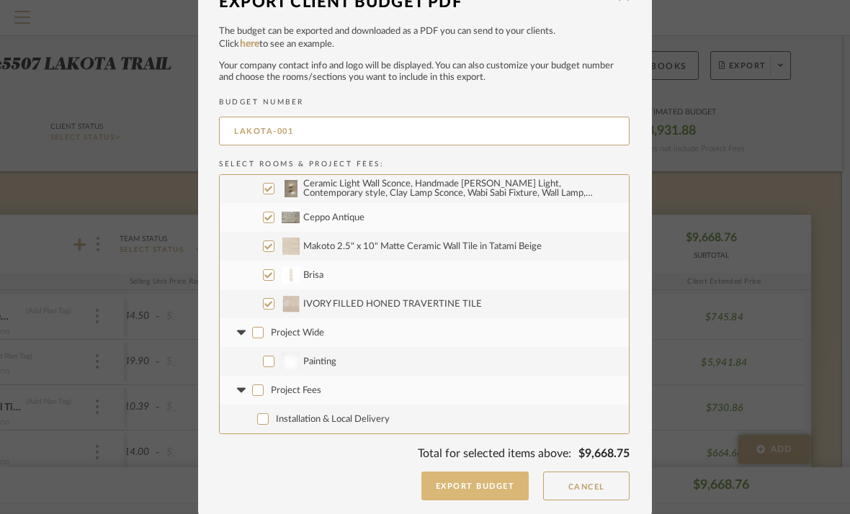
click at [482, 490] on button "Export Budget" at bounding box center [475, 486] width 108 height 29
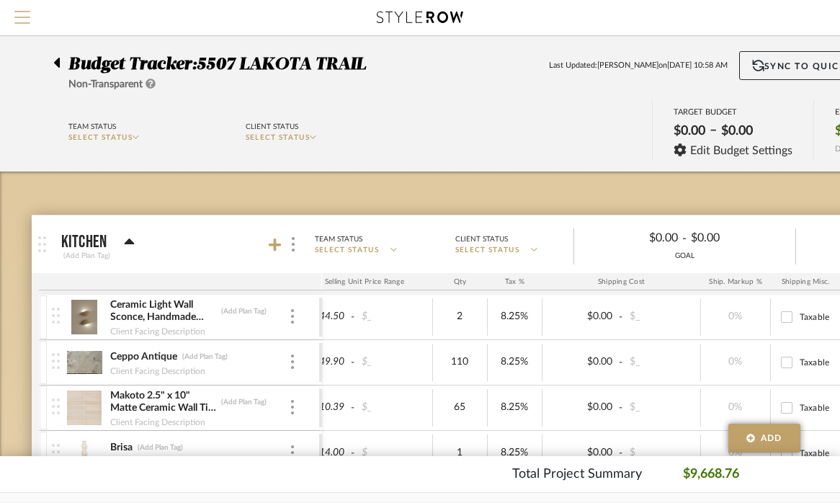
scroll to position [0, 0]
click at [26, 19] on span "Menu" at bounding box center [22, 22] width 16 height 22
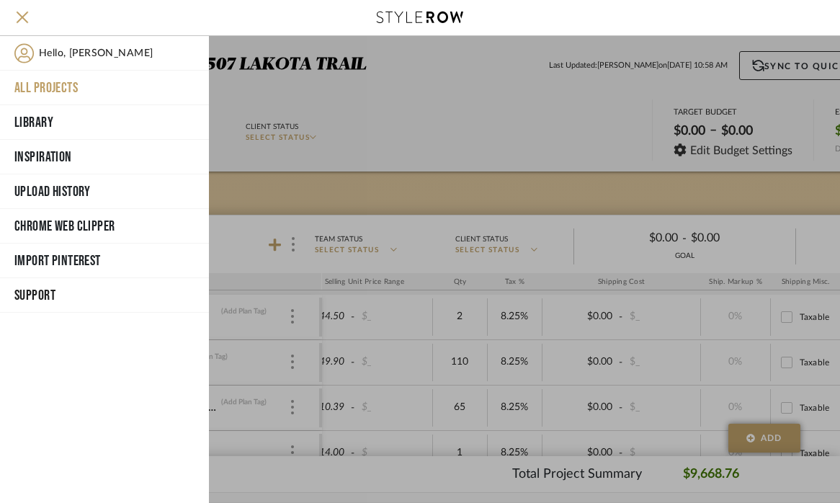
click at [51, 81] on button "All Projects" at bounding box center [104, 88] width 209 height 35
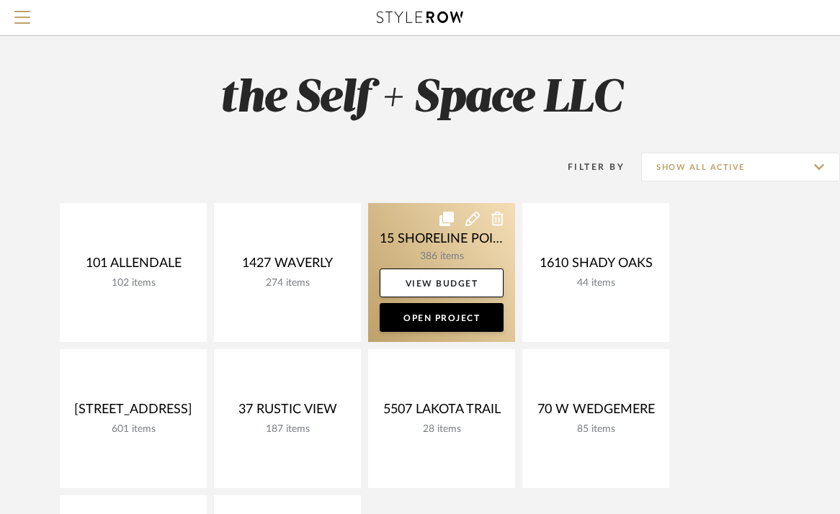
click at [406, 255] on link at bounding box center [441, 272] width 147 height 139
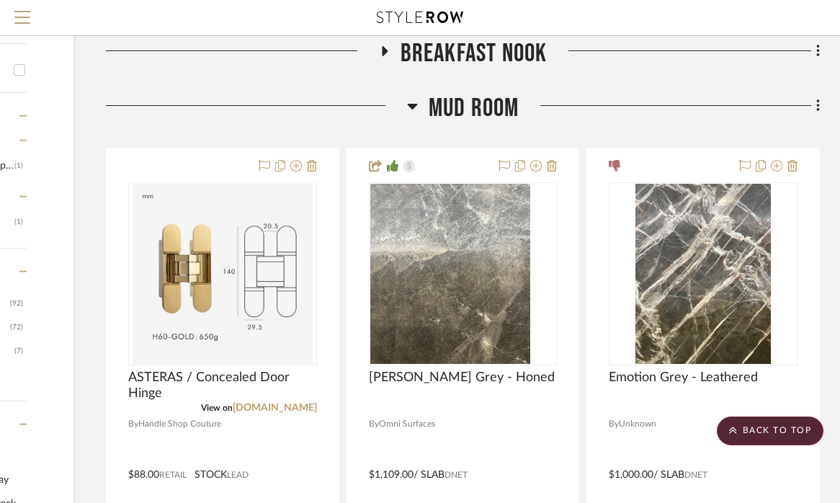
scroll to position [446, 197]
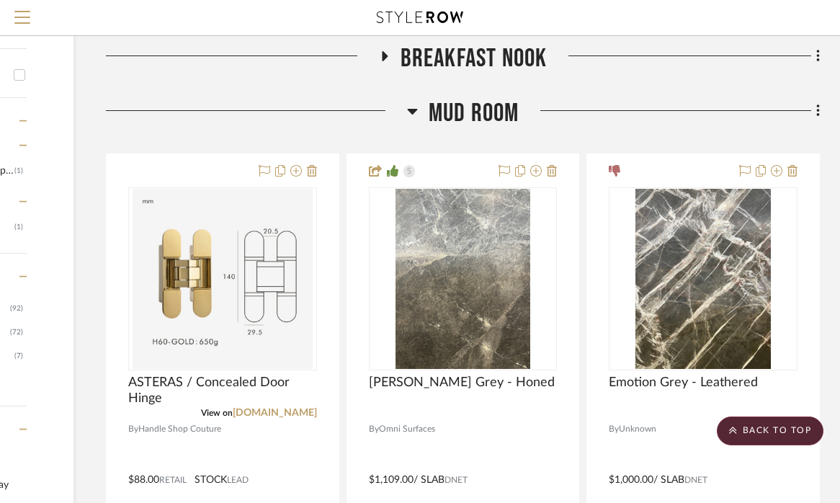
click at [414, 120] on icon at bounding box center [412, 110] width 11 height 17
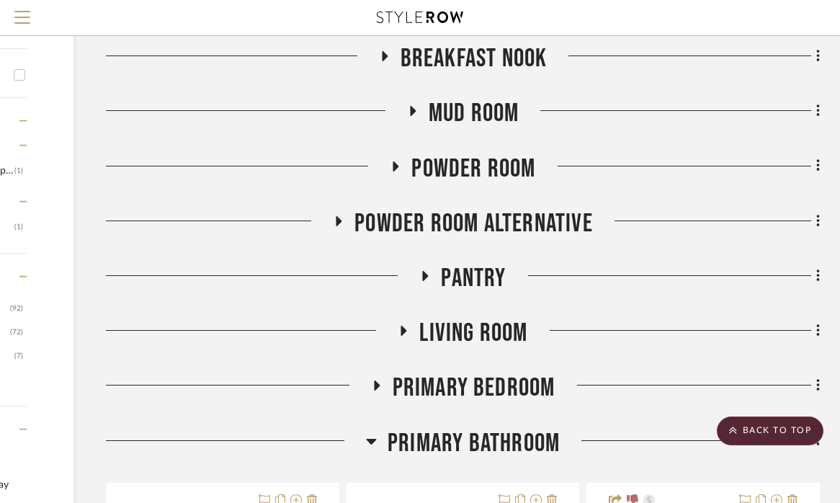
click at [422, 282] on icon at bounding box center [424, 276] width 17 height 11
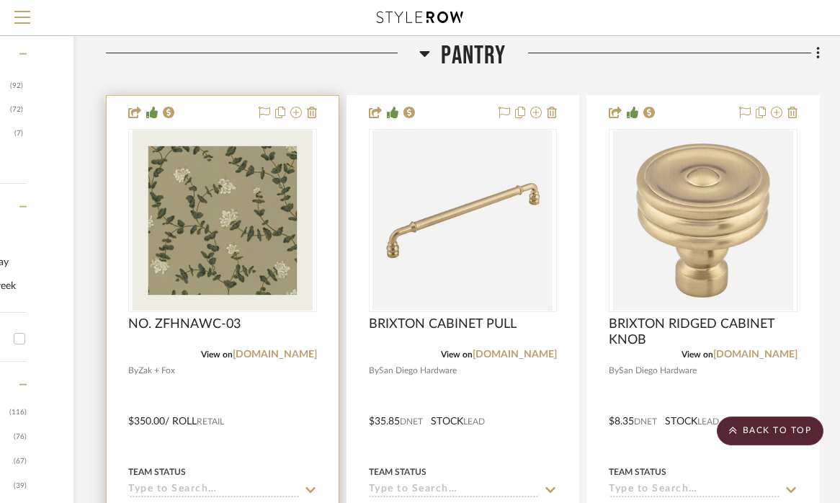
scroll to position [677, 197]
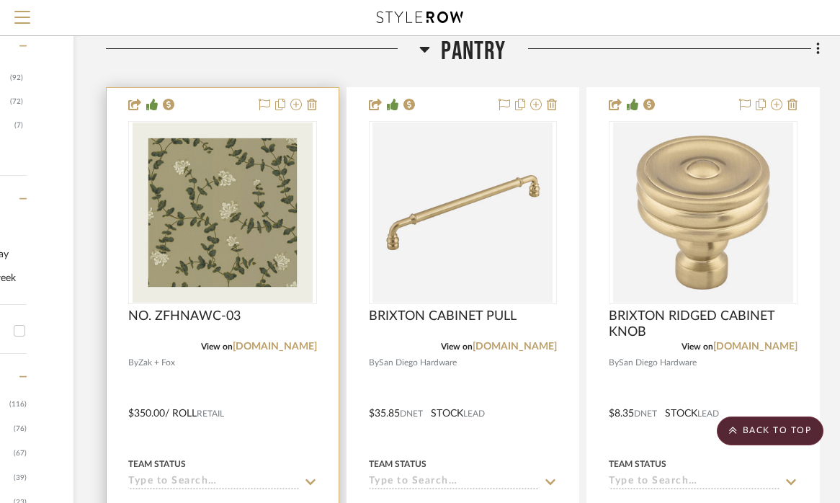
click at [266, 277] on img "0" at bounding box center [222, 212] width 180 height 180
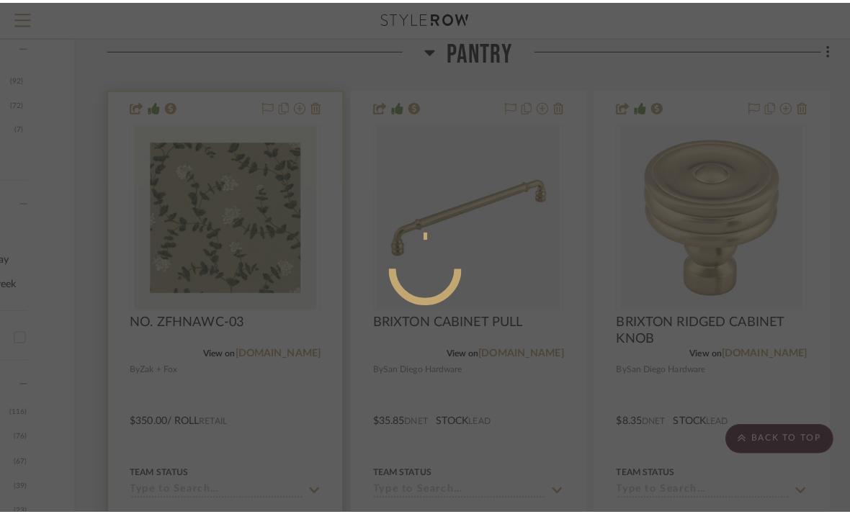
scroll to position [0, 0]
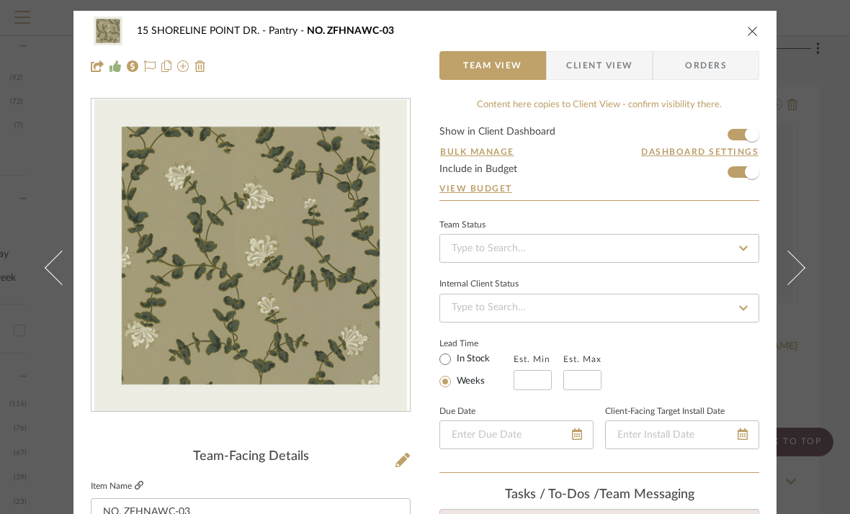
click at [135, 488] on icon at bounding box center [139, 485] width 9 height 9
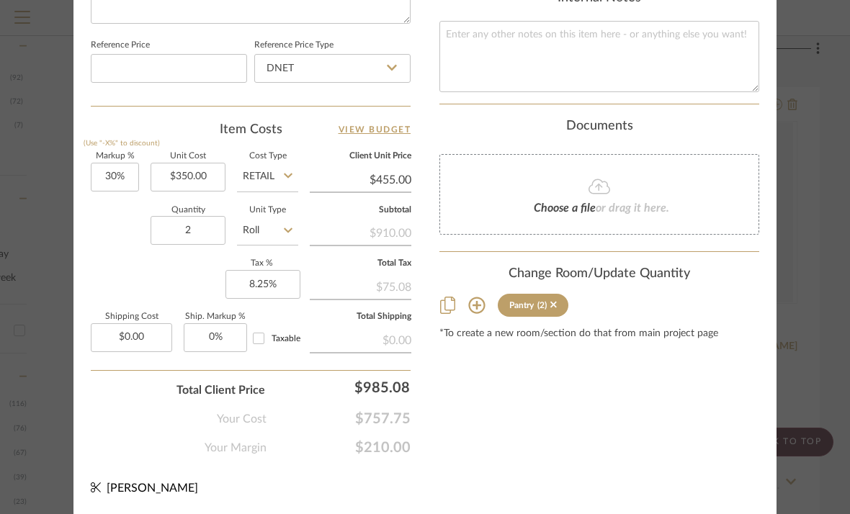
scroll to position [826, 0]
